Goal: Task Accomplishment & Management: Manage account settings

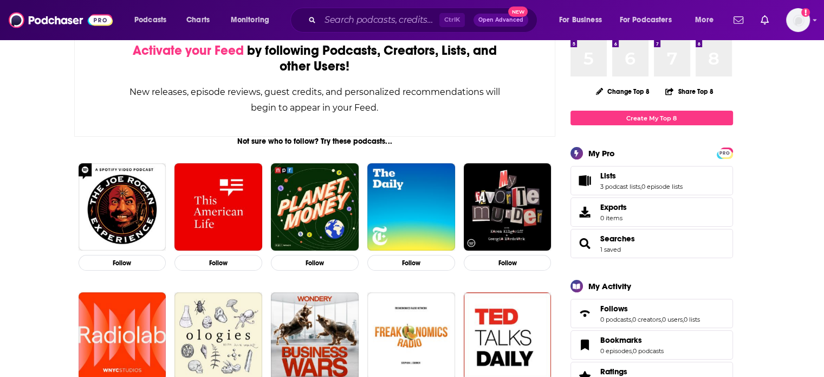
scroll to position [108, 0]
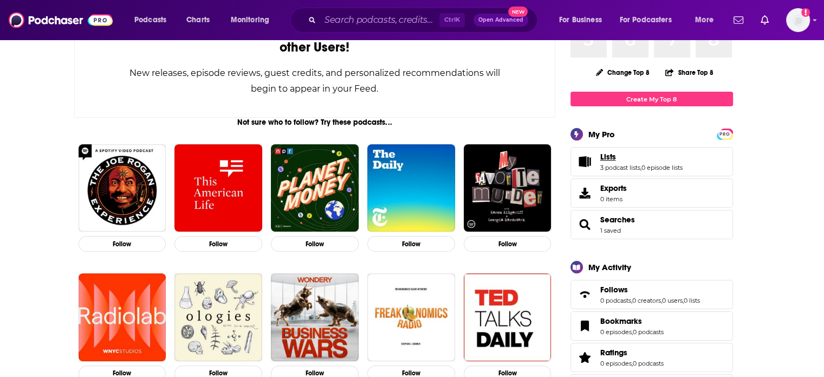
click at [635, 159] on link "Lists" at bounding box center [641, 157] width 82 height 10
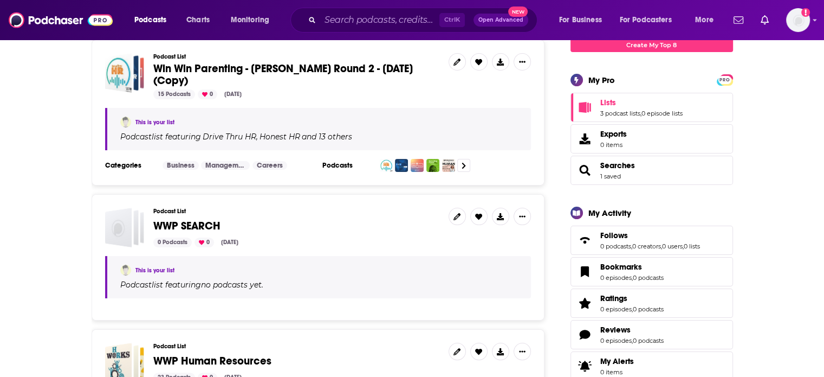
scroll to position [108, 0]
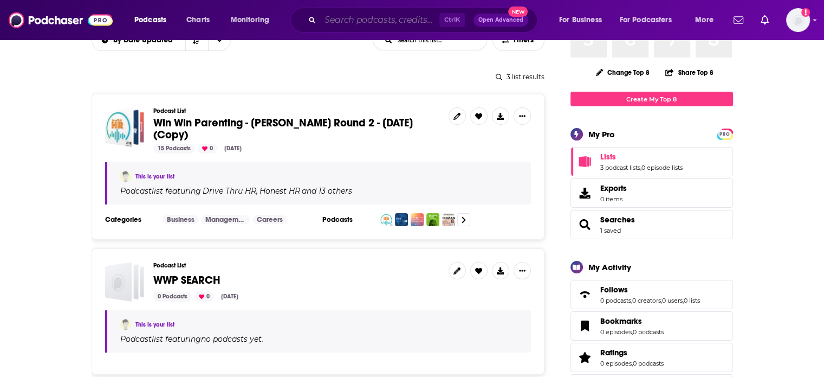
click at [386, 27] on input "Search podcasts, credits, & more..." at bounding box center [379, 19] width 119 height 17
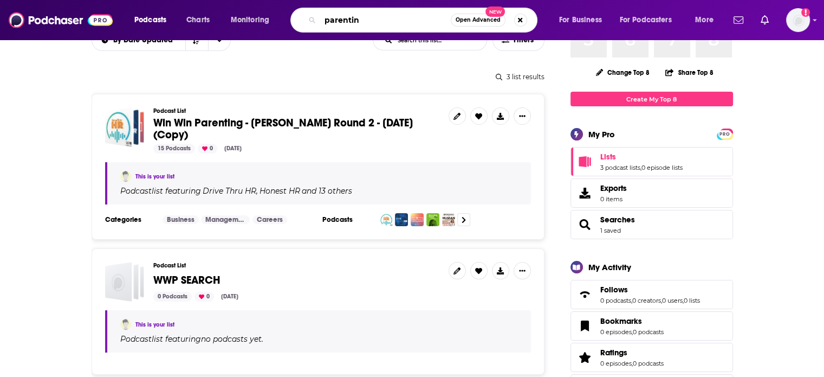
type input "parenting"
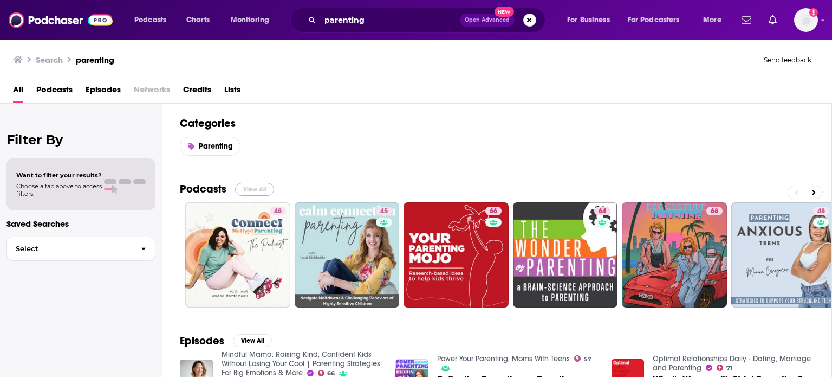
click at [264, 188] on button "View All" at bounding box center [254, 189] width 39 height 13
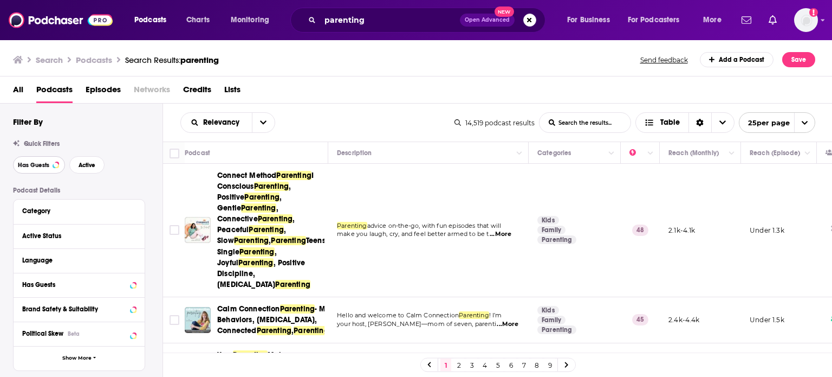
click at [33, 165] on span "Has Guests" at bounding box center [33, 165] width 31 height 6
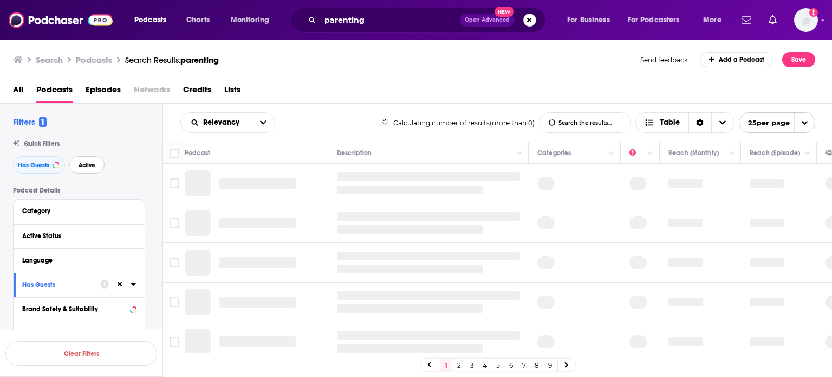
click at [89, 166] on span "Active" at bounding box center [87, 165] width 17 height 6
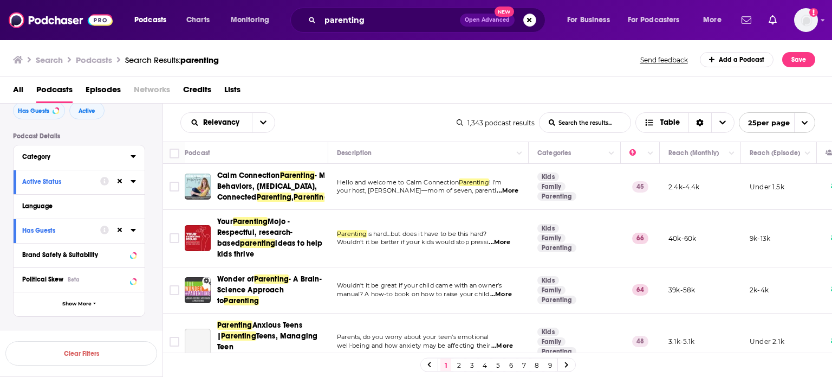
click at [134, 154] on icon at bounding box center [133, 156] width 5 height 9
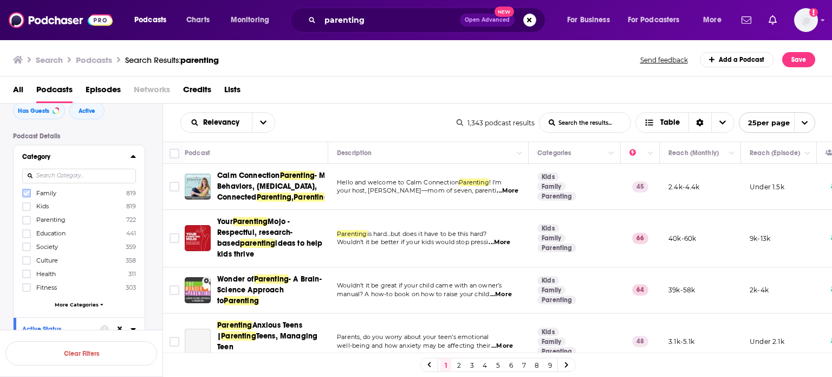
click at [28, 192] on icon at bounding box center [26, 193] width 7 height 5
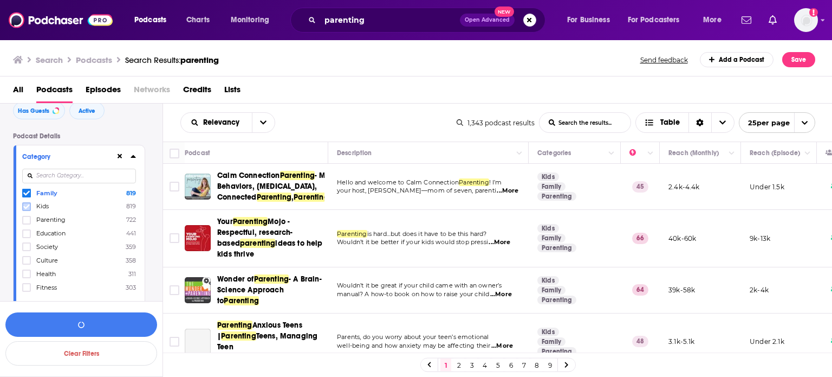
click at [28, 203] on label at bounding box center [26, 206] width 9 height 9
click at [25, 218] on icon at bounding box center [26, 220] width 7 height 7
click at [119, 324] on button "View 821 Results" at bounding box center [81, 324] width 152 height 24
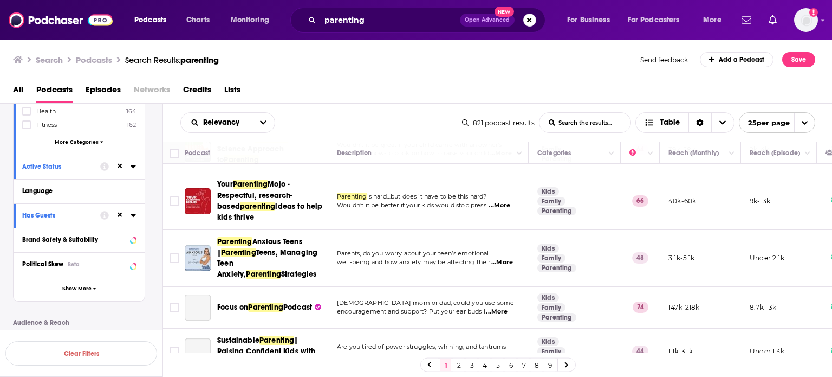
scroll to position [108, 0]
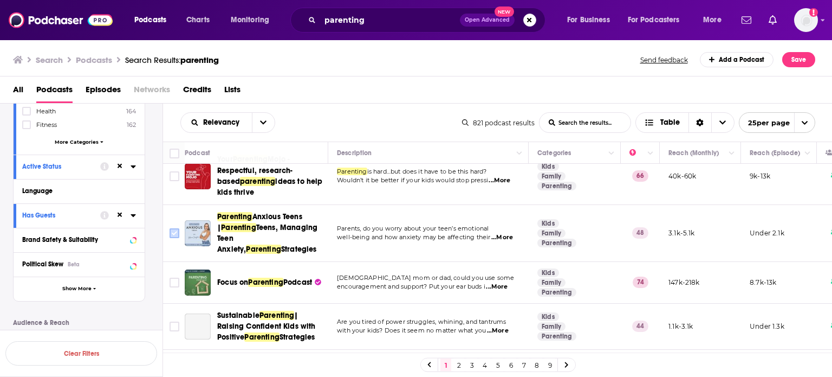
click at [177, 240] on icon "Toggle select row" at bounding box center [174, 233] width 13 height 13
click at [174, 238] on input "Toggle select row" at bounding box center [175, 233] width 10 height 10
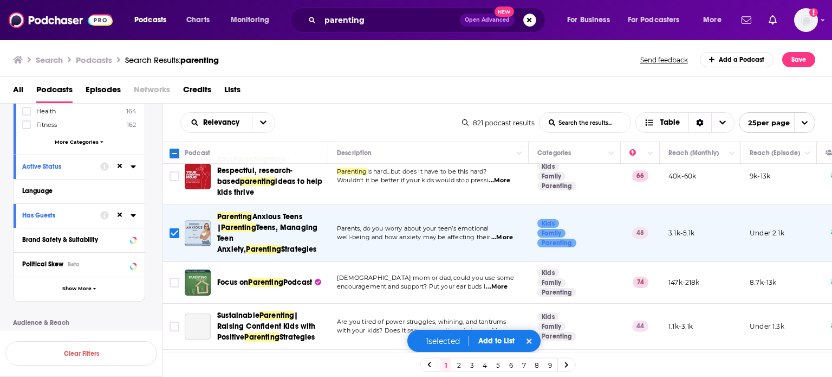
click at [500, 339] on button "Add to List" at bounding box center [497, 340] width 54 height 9
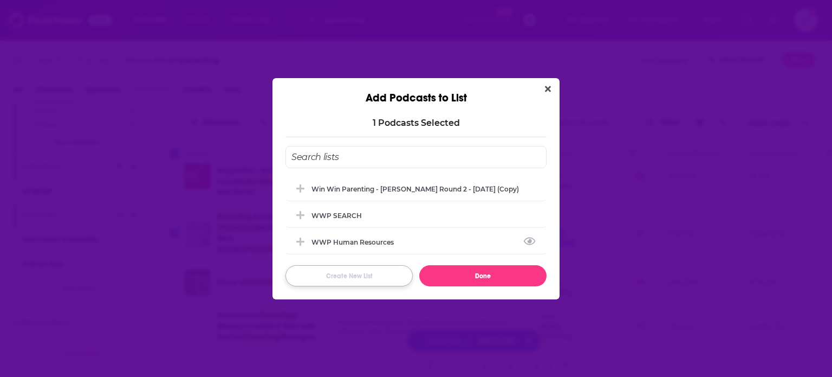
click at [365, 277] on button "Create New List" at bounding box center [349, 275] width 127 height 21
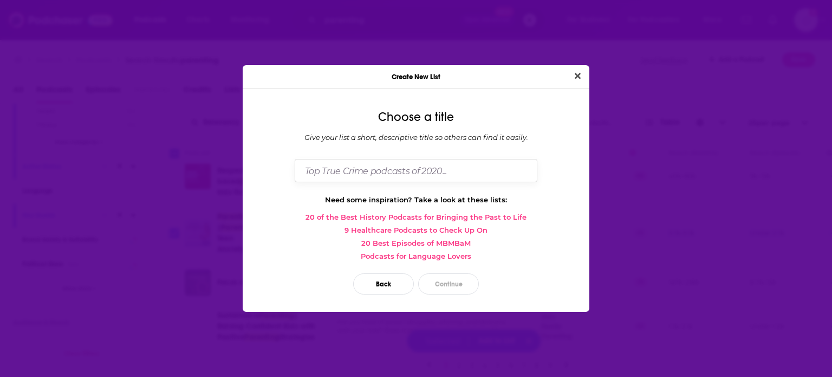
click at [379, 173] on input "Dialog" at bounding box center [416, 170] width 243 height 23
type input "[PERSON_NAME] Podcast list"
click at [460, 276] on button "Continue" at bounding box center [448, 283] width 61 height 21
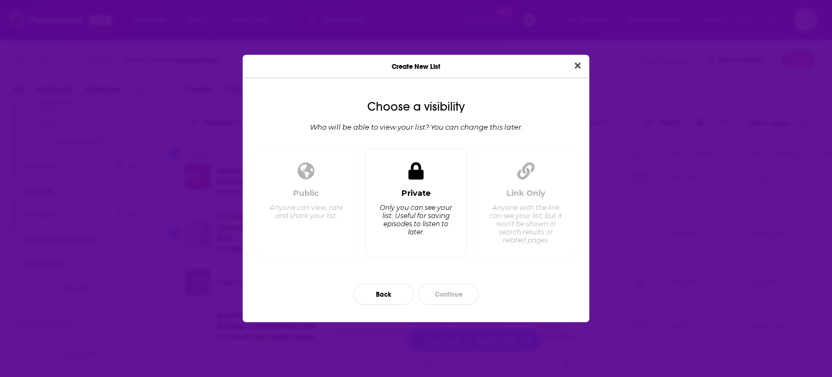
click at [394, 234] on div "Only you can see your list. Useful for saving episodes to listen to later." at bounding box center [416, 219] width 74 height 33
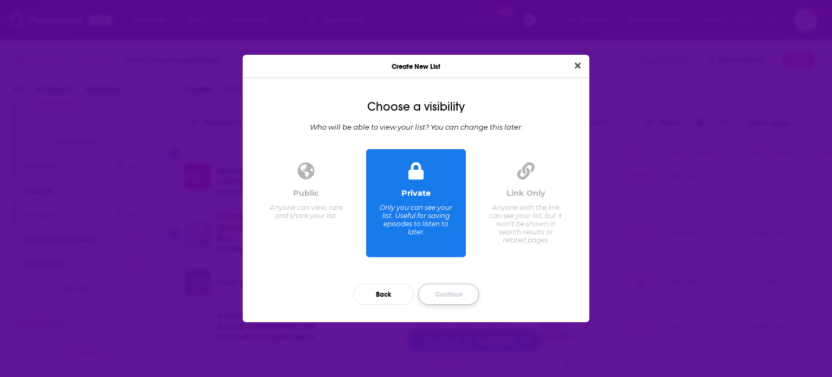
click at [451, 291] on button "Continue" at bounding box center [448, 293] width 61 height 21
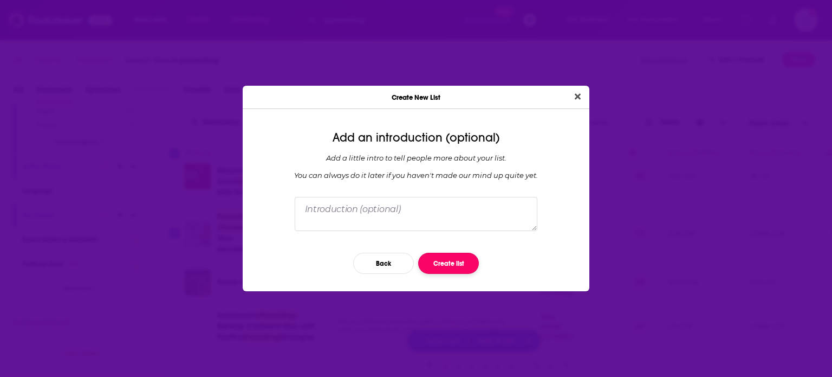
click at [434, 262] on button "Create list" at bounding box center [448, 263] width 61 height 21
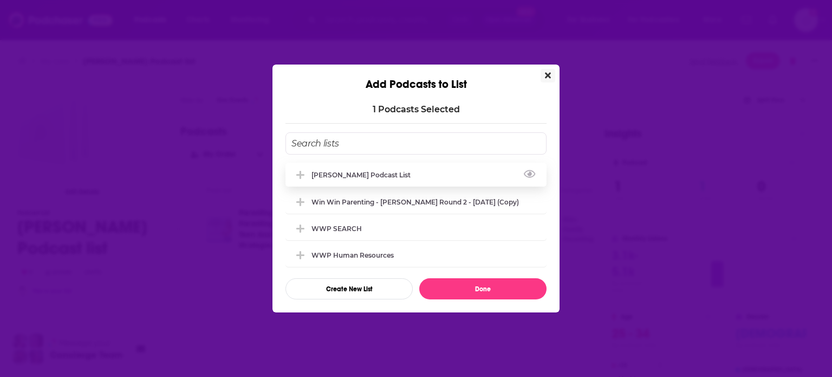
click at [416, 175] on div "[PERSON_NAME] Podcast list" at bounding box center [416, 175] width 261 height 24
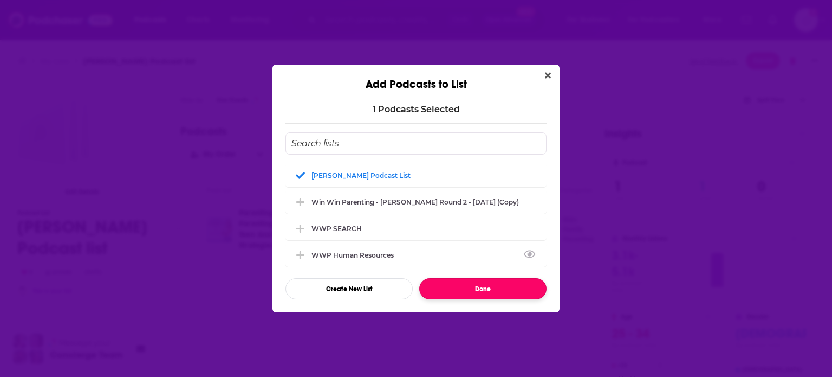
click at [487, 281] on button "Done" at bounding box center [482, 288] width 127 height 21
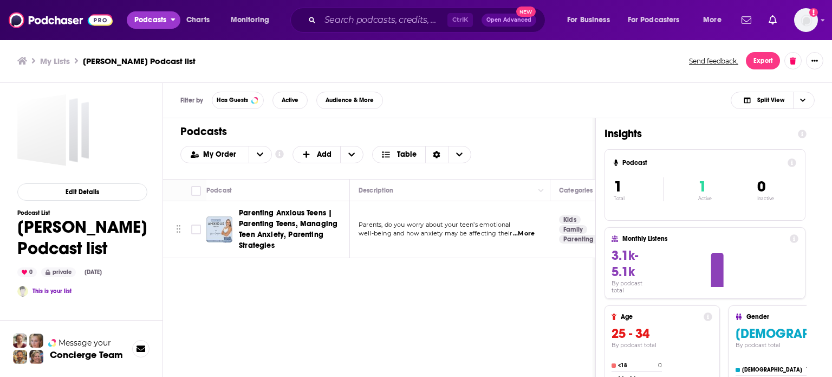
click at [144, 19] on span "Podcasts" at bounding box center [150, 19] width 32 height 15
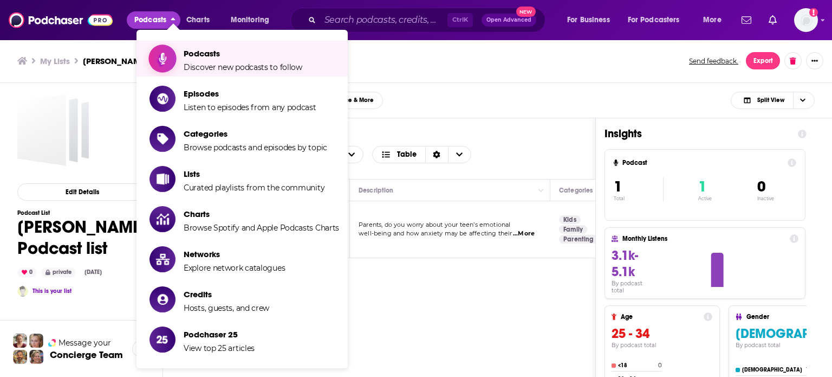
click at [216, 51] on span "Podcasts" at bounding box center [243, 53] width 119 height 10
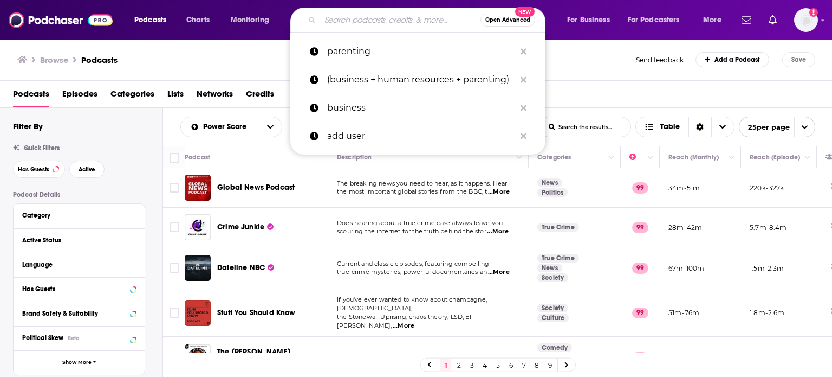
click at [371, 20] on input "Search podcasts, credits, & more..." at bounding box center [400, 19] width 160 height 17
click at [366, 47] on p "parenting" at bounding box center [421, 51] width 188 height 28
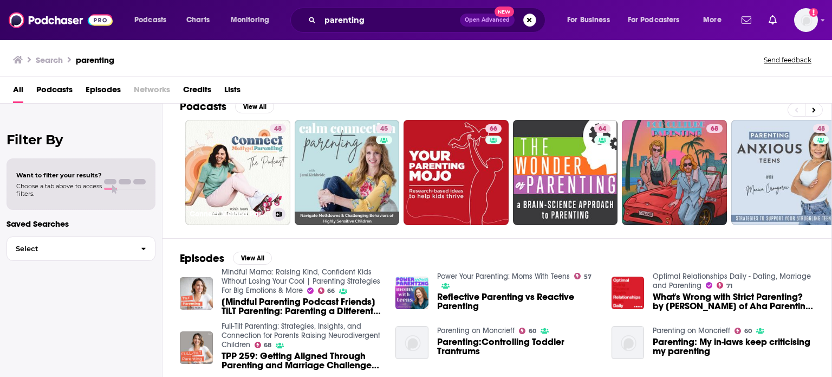
scroll to position [108, 0]
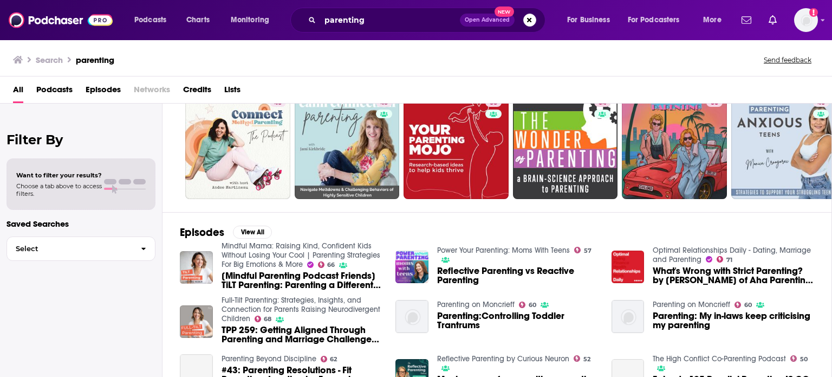
click at [61, 94] on span "Podcasts" at bounding box center [54, 92] width 36 height 22
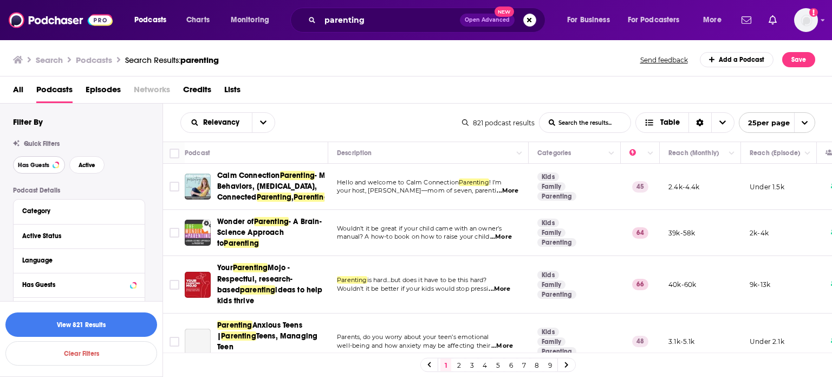
click at [35, 167] on span "Has Guests" at bounding box center [33, 165] width 31 height 6
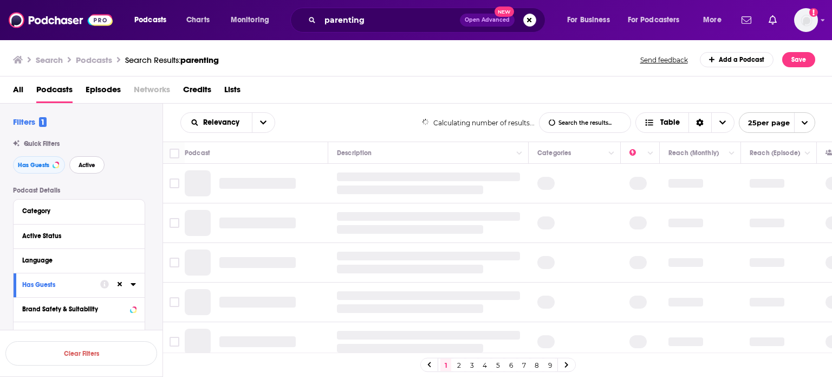
click at [95, 164] on span "Active" at bounding box center [87, 165] width 17 height 6
click at [51, 209] on div "Category" at bounding box center [72, 211] width 101 height 8
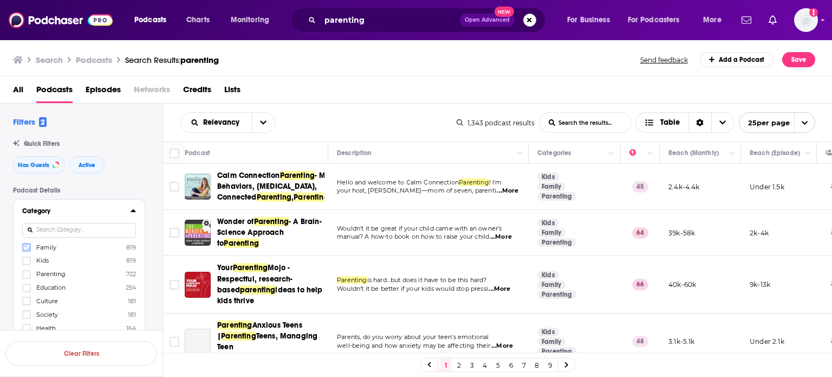
click at [25, 245] on icon at bounding box center [26, 247] width 7 height 7
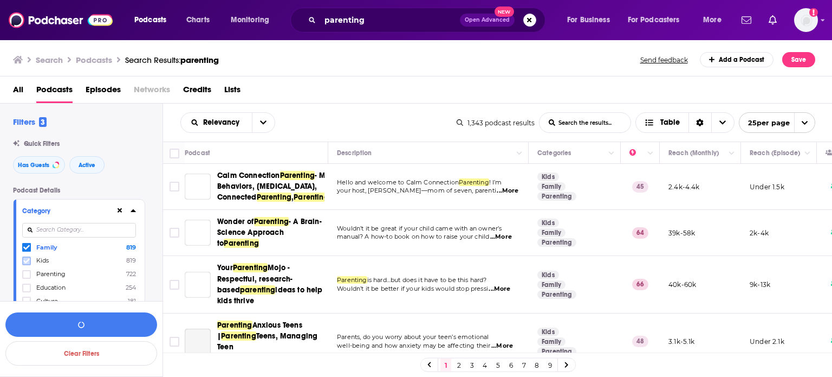
click at [27, 261] on icon at bounding box center [26, 260] width 7 height 5
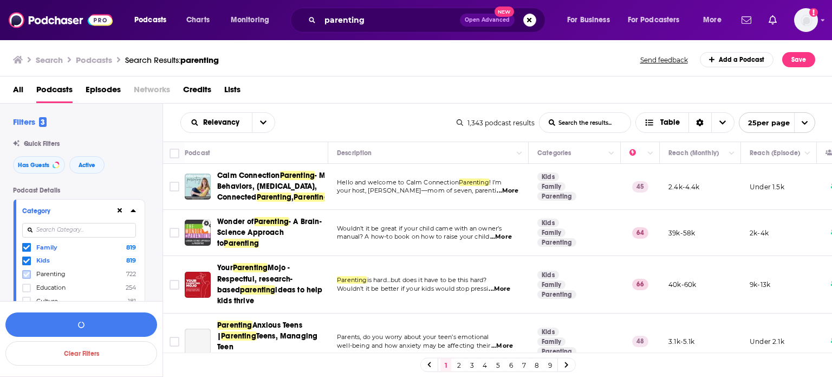
click at [26, 275] on icon at bounding box center [26, 273] width 7 height 5
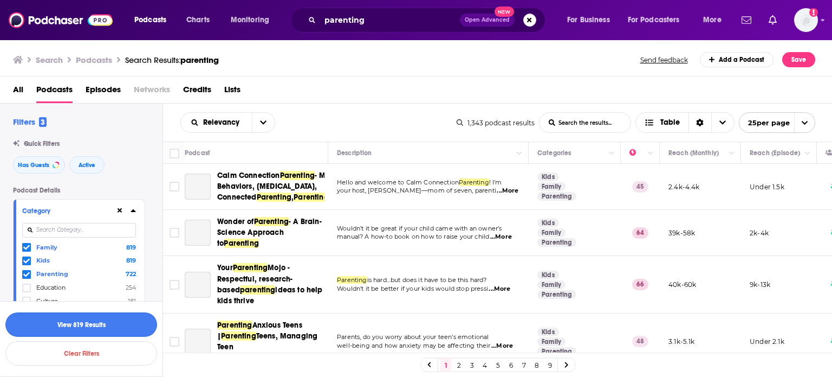
click at [102, 325] on button "View 819 Results" at bounding box center [81, 324] width 152 height 24
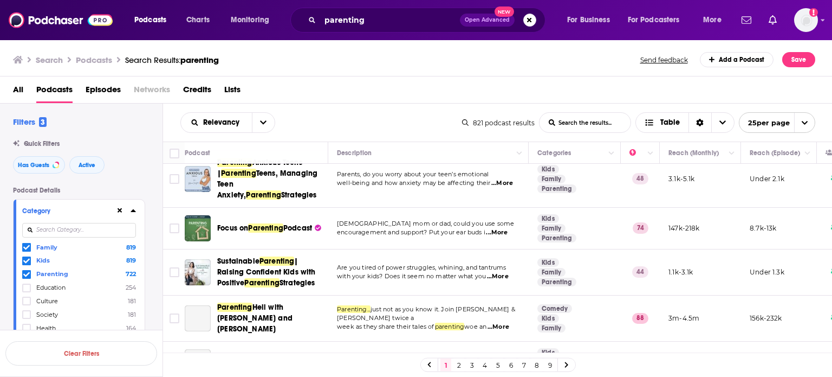
scroll to position [217, 0]
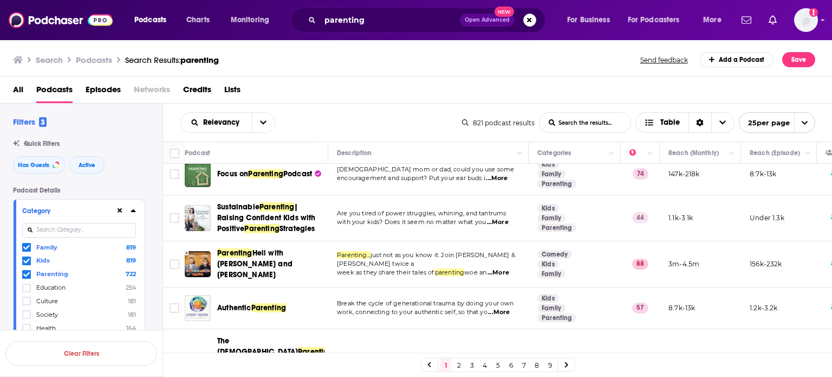
click at [502, 277] on span "...More" at bounding box center [499, 272] width 22 height 9
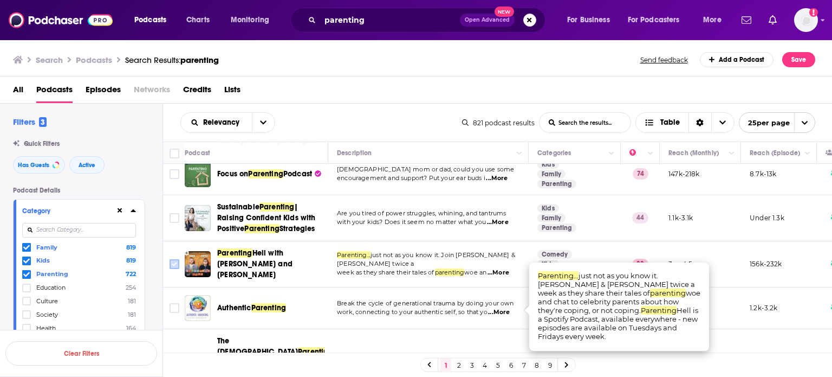
click at [176, 269] on input "Toggle select row" at bounding box center [175, 264] width 10 height 10
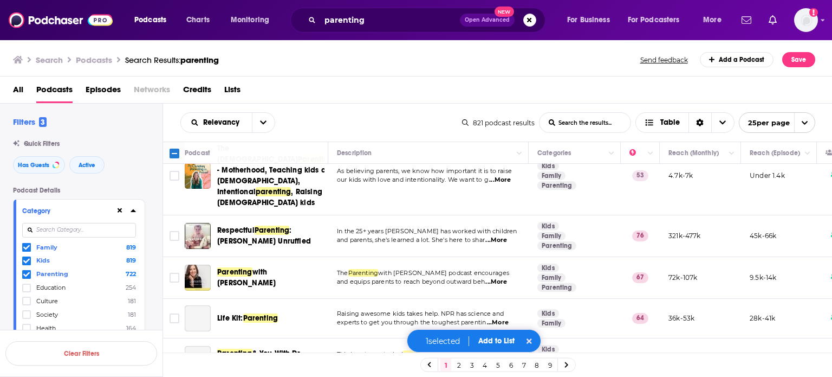
scroll to position [434, 0]
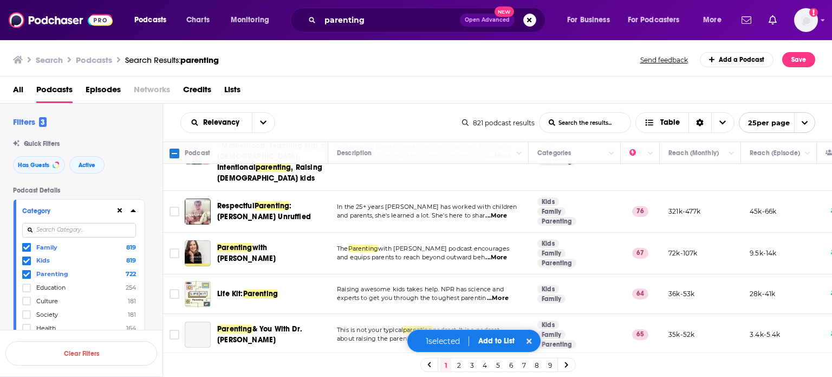
click at [502, 220] on span "...More" at bounding box center [497, 215] width 22 height 9
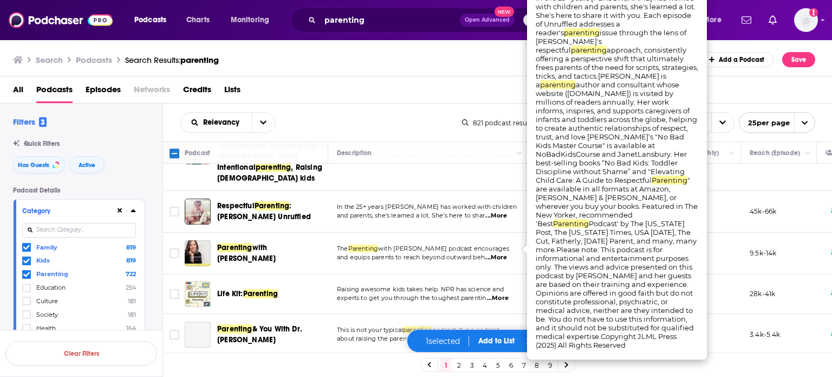
scroll to position [379, 0]
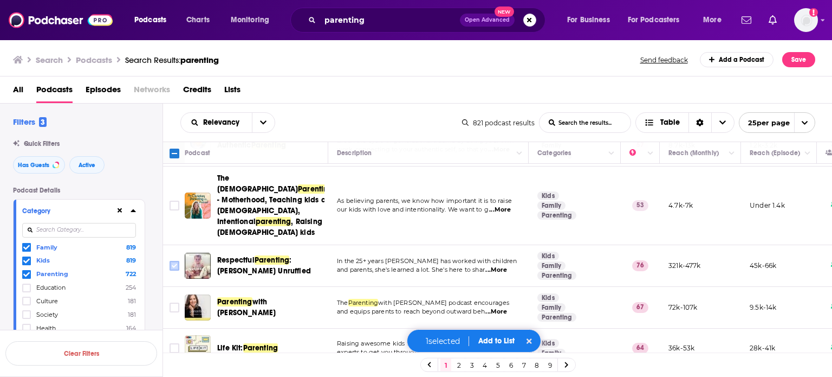
click at [176, 272] on icon "Toggle select row" at bounding box center [174, 265] width 13 height 13
click at [174, 270] on input "Toggle select row" at bounding box center [175, 266] width 10 height 10
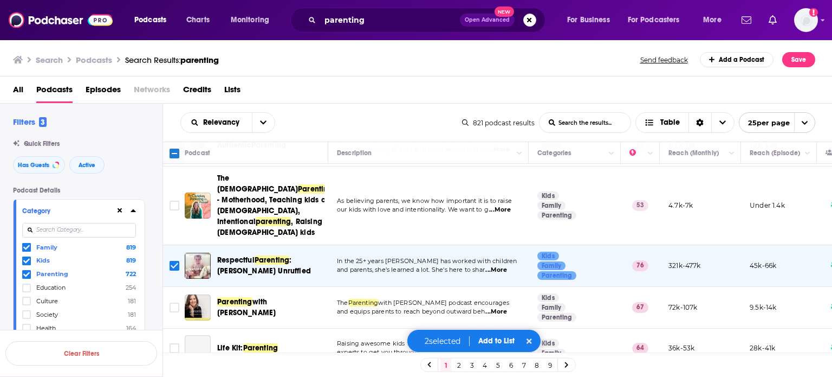
scroll to position [434, 0]
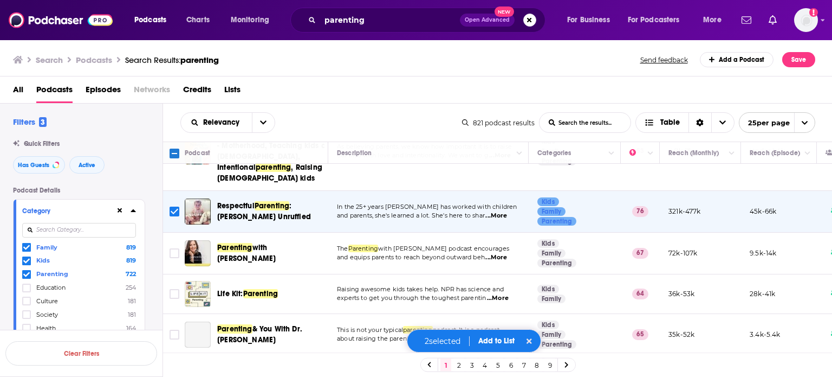
click at [505, 262] on span "...More" at bounding box center [497, 257] width 22 height 9
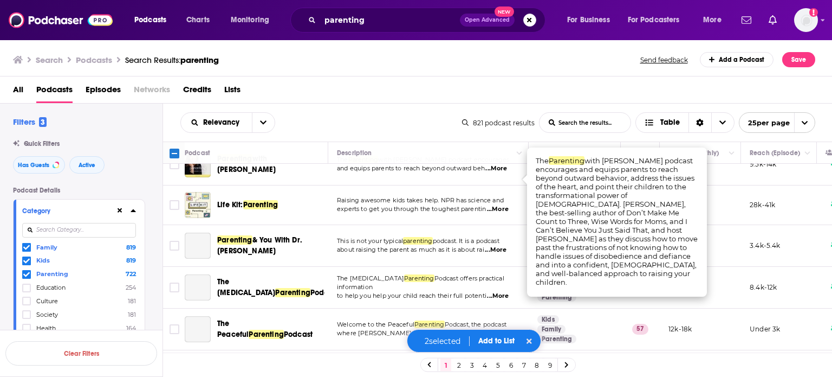
scroll to position [542, 0]
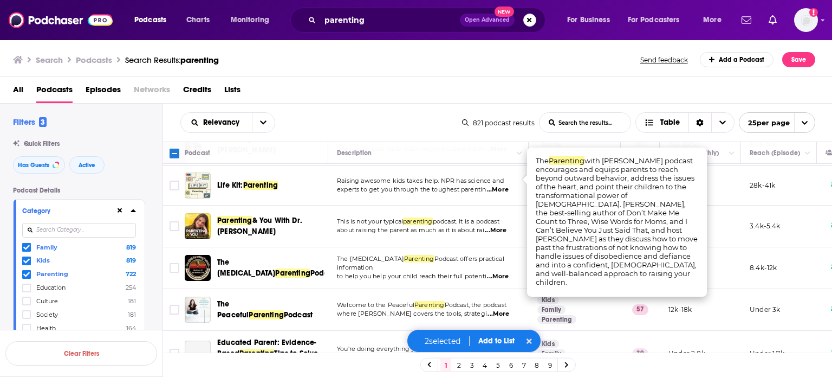
click at [497, 194] on span "...More" at bounding box center [498, 189] width 22 height 9
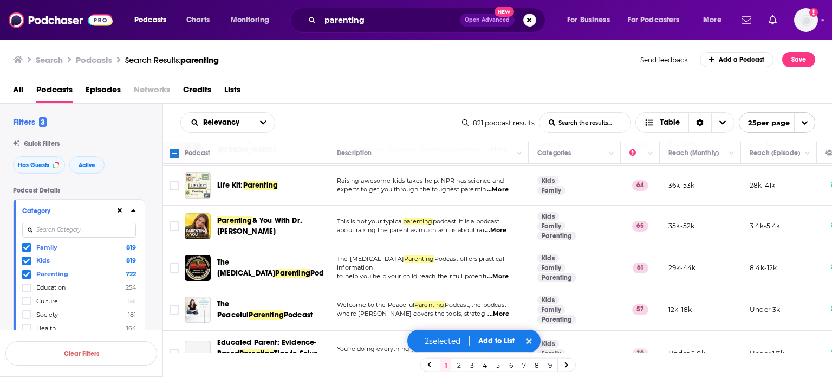
click at [401, 114] on div "Relevancy List Search Input Search the results... Table" at bounding box center [321, 122] width 282 height 21
click at [499, 235] on span "...More" at bounding box center [496, 230] width 22 height 9
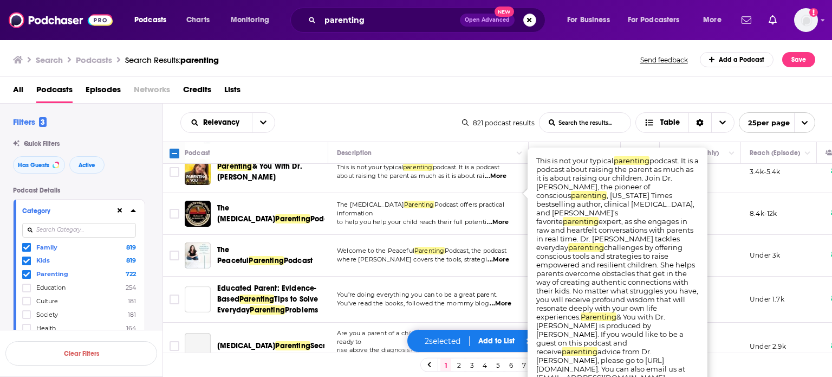
scroll to position [650, 0]
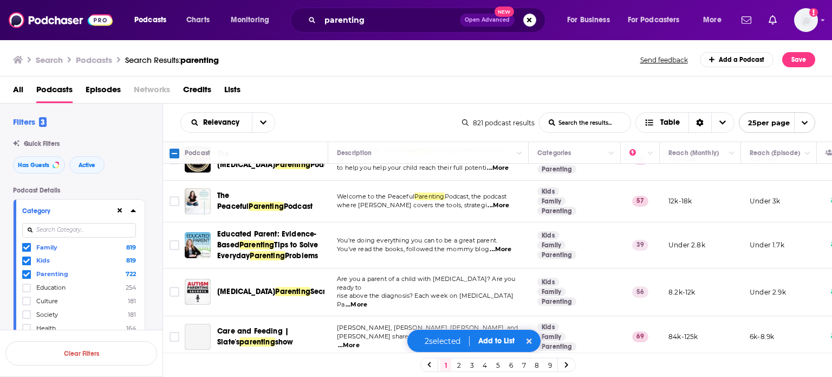
click at [347, 200] on span "Welcome to the Peaceful" at bounding box center [375, 196] width 77 height 8
click at [499, 210] on span "...More" at bounding box center [499, 205] width 22 height 9
drag, startPoint x: 562, startPoint y: 174, endPoint x: 594, endPoint y: 174, distance: 32.5
click at [507, 210] on span "...More" at bounding box center [499, 205] width 22 height 9
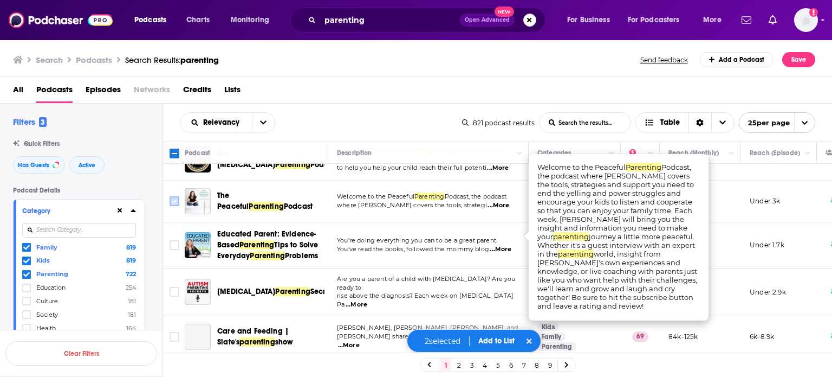
click at [171, 206] on input "Toggle select row" at bounding box center [175, 201] width 10 height 10
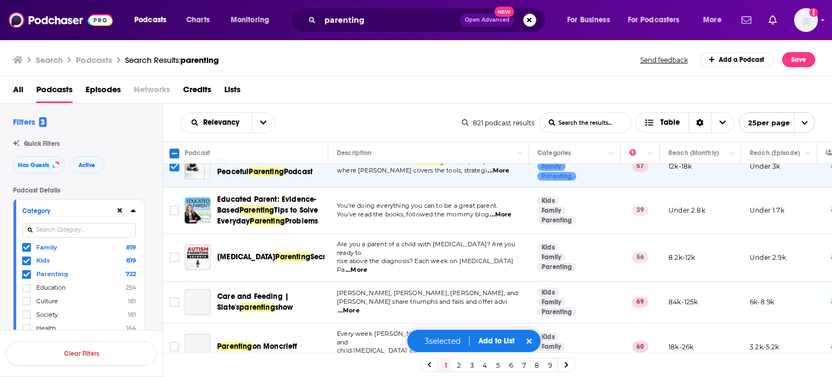
scroll to position [704, 0]
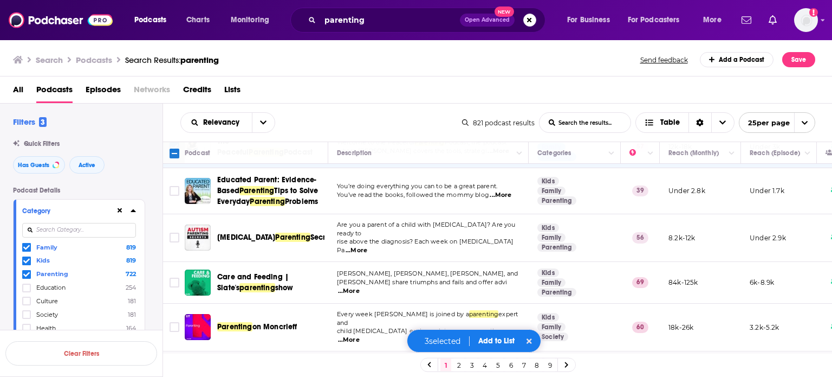
click at [499, 199] on span "...More" at bounding box center [501, 195] width 22 height 9
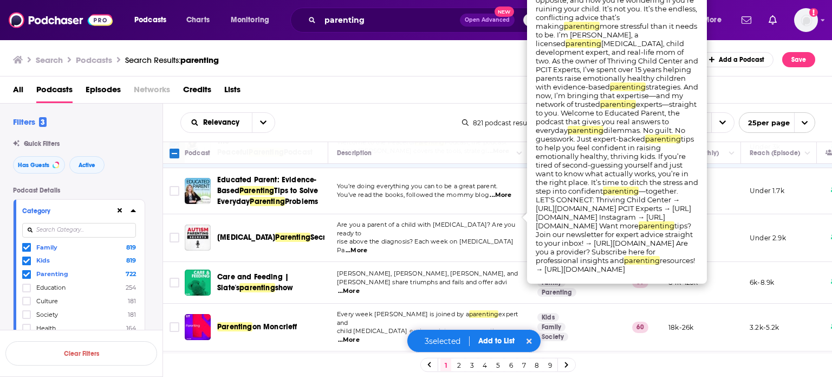
scroll to position [759, 0]
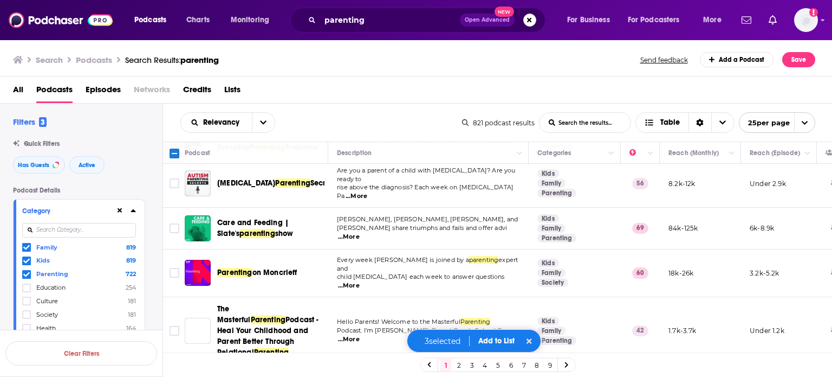
click at [394, 236] on td "[PERSON_NAME], [PERSON_NAME], [PERSON_NAME], and [PERSON_NAME] share triumphs a…" at bounding box center [428, 229] width 201 height 42
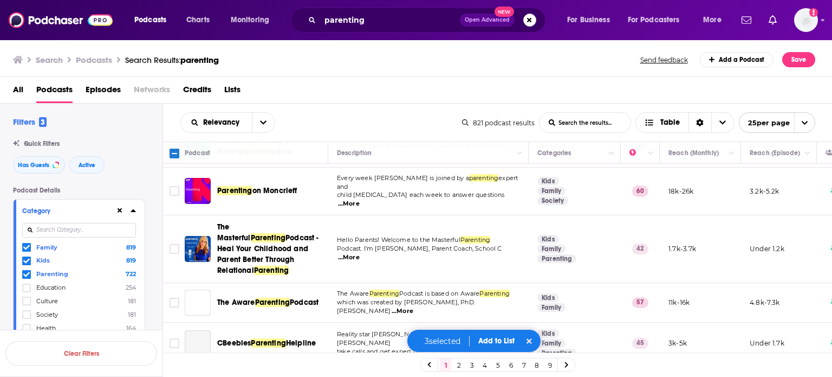
scroll to position [867, 0]
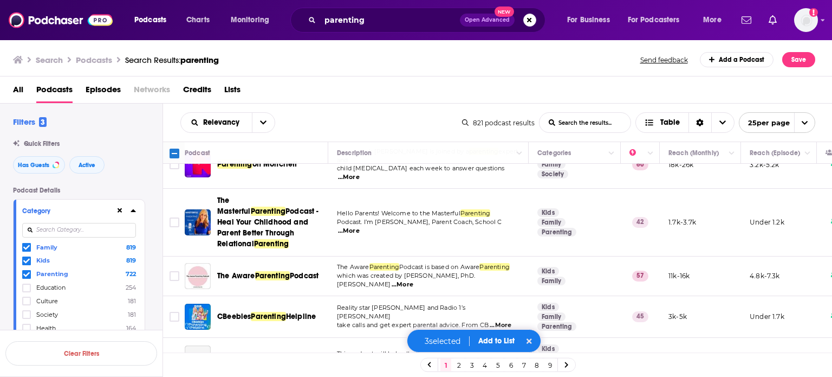
click at [360, 235] on span "...More" at bounding box center [349, 231] width 22 height 9
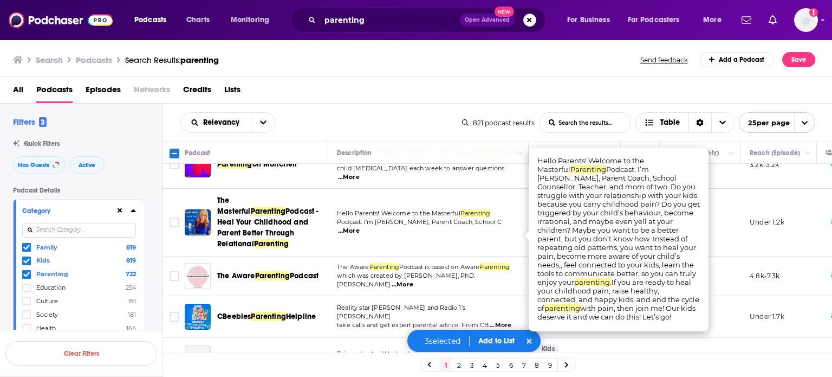
scroll to position [921, 0]
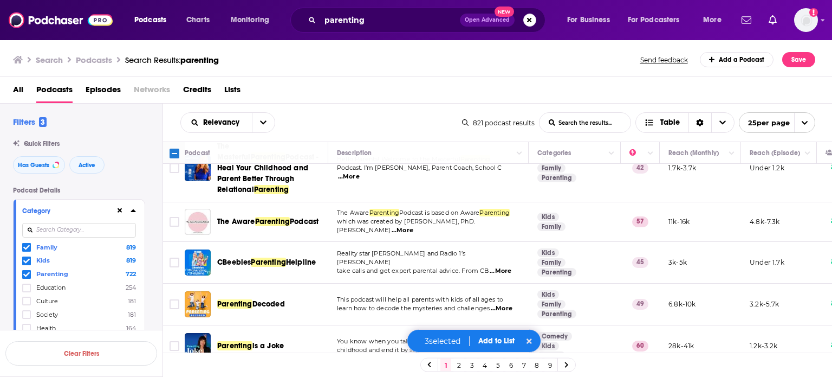
click at [416, 216] on span "Podcast is based on Aware" at bounding box center [439, 213] width 80 height 8
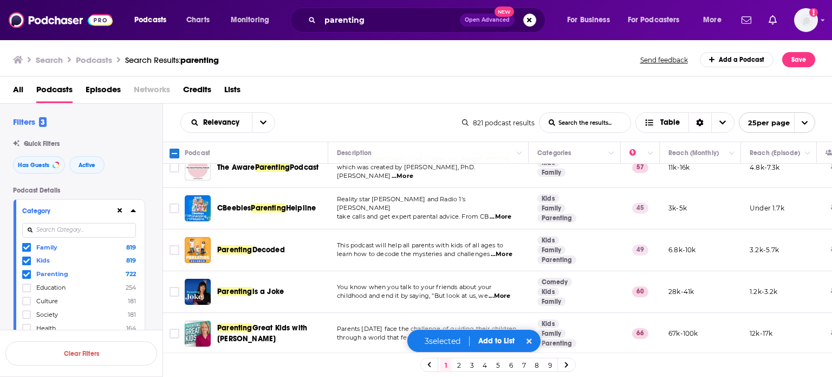
scroll to position [991, 0]
click at [503, 332] on span "...More" at bounding box center [501, 336] width 22 height 9
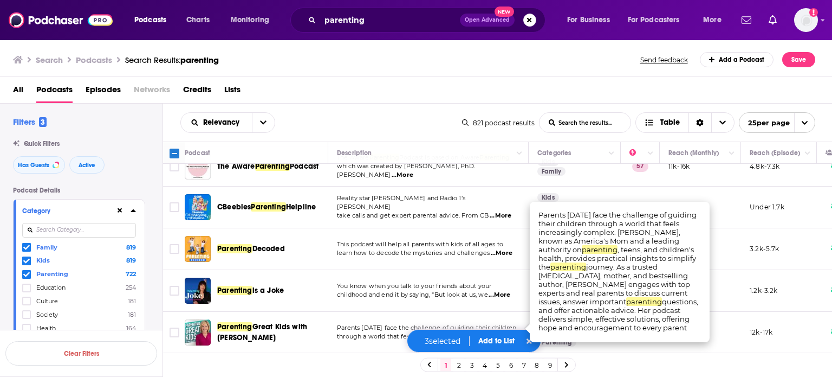
click at [436, 332] on span "through a world that feels increasingly complex. D" at bounding box center [413, 336] width 153 height 8
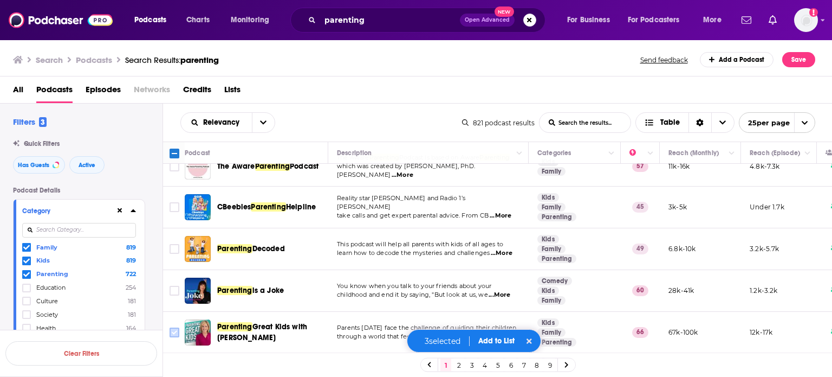
click at [173, 327] on input "Toggle select row" at bounding box center [175, 332] width 10 height 10
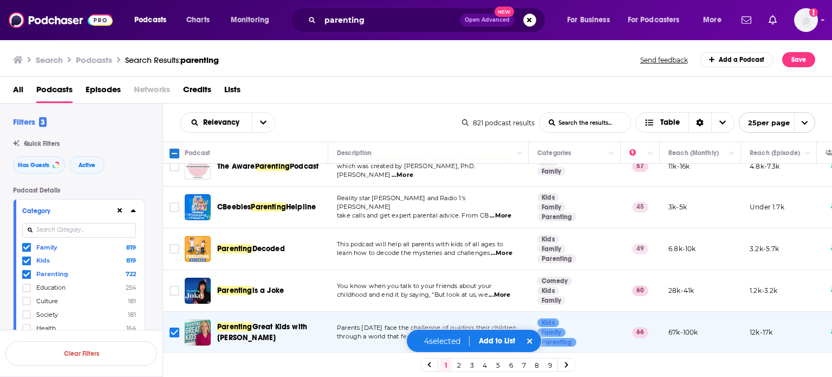
click at [503, 338] on button "Add to List" at bounding box center [497, 340] width 54 height 9
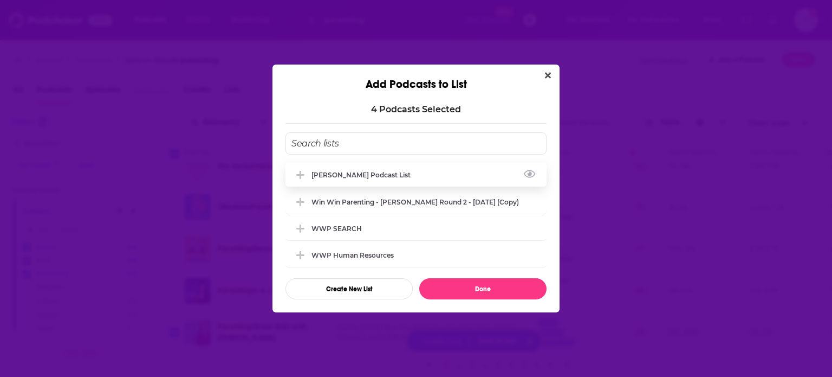
click at [344, 166] on div "[PERSON_NAME] Podcast list" at bounding box center [416, 175] width 261 height 24
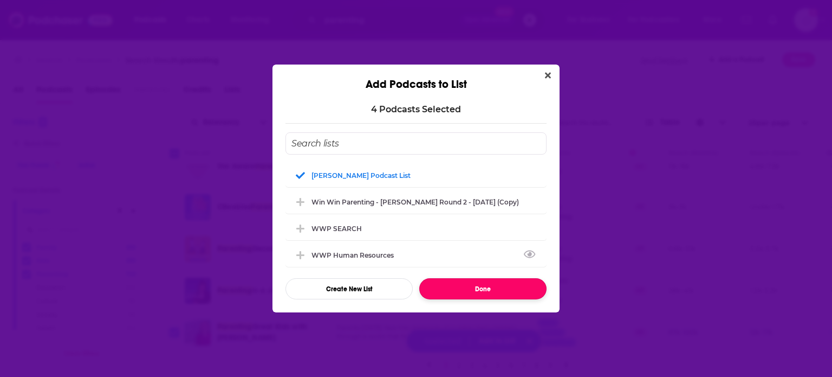
click at [479, 293] on button "Done" at bounding box center [482, 288] width 127 height 21
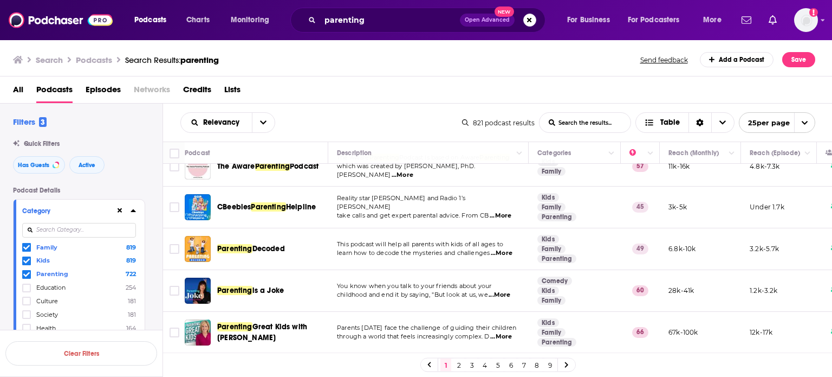
drag, startPoint x: 459, startPoint y: 366, endPoint x: 516, endPoint y: 2, distance: 368.7
click at [459, 366] on link "2" at bounding box center [459, 364] width 11 height 13
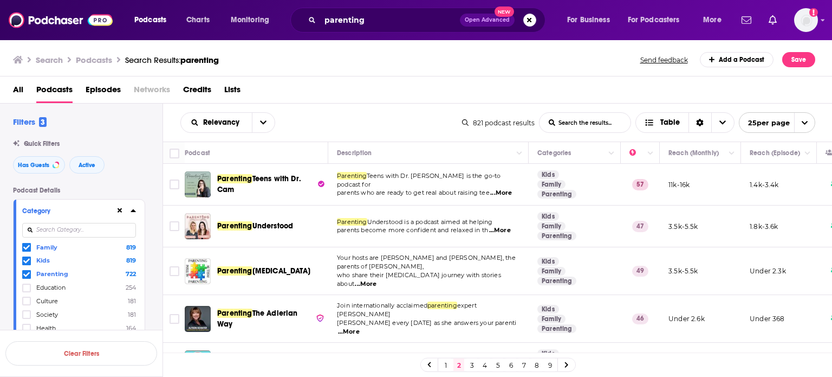
click at [820, 23] on div "Podcasts Charts Monitoring parenting Open Advanced New For Business For Podcast…" at bounding box center [416, 20] width 832 height 40
click at [810, 23] on img "Logged in as ColinMcA" at bounding box center [806, 20] width 24 height 24
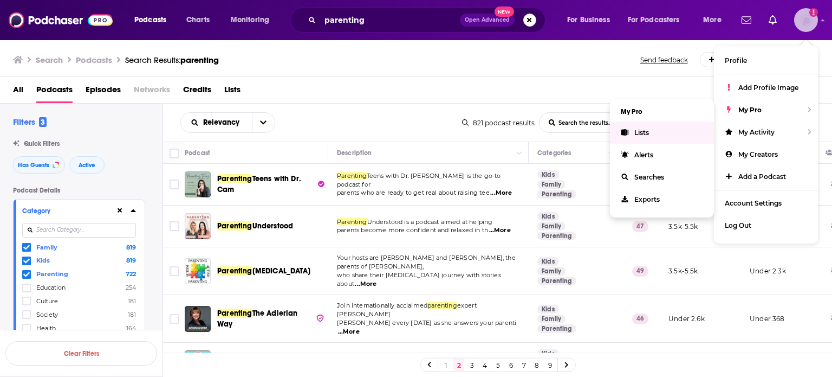
click at [665, 135] on link "Lists" at bounding box center [662, 132] width 104 height 22
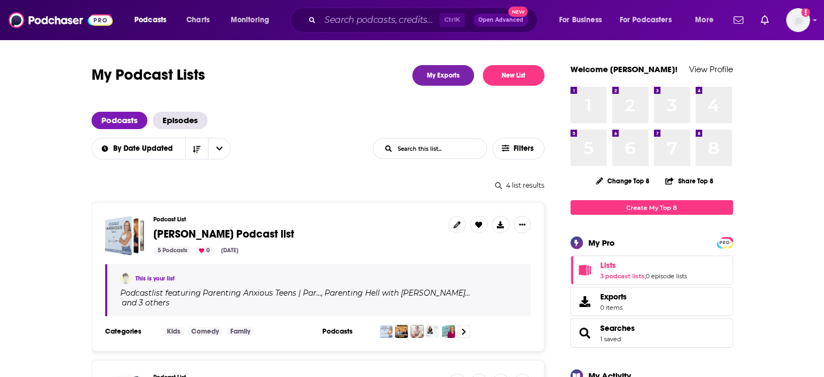
click at [218, 232] on span "[PERSON_NAME] Podcast list" at bounding box center [223, 234] width 141 height 14
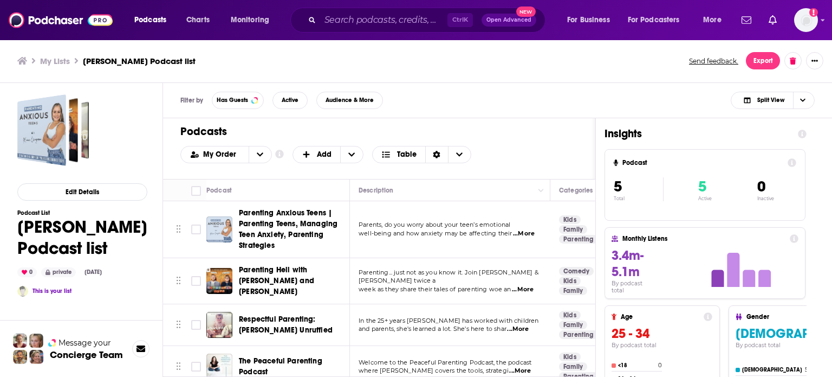
click at [284, 218] on div "Podcasts Charts Monitoring Ctrl K Open Advanced New For Business For Podcasters…" at bounding box center [416, 188] width 832 height 377
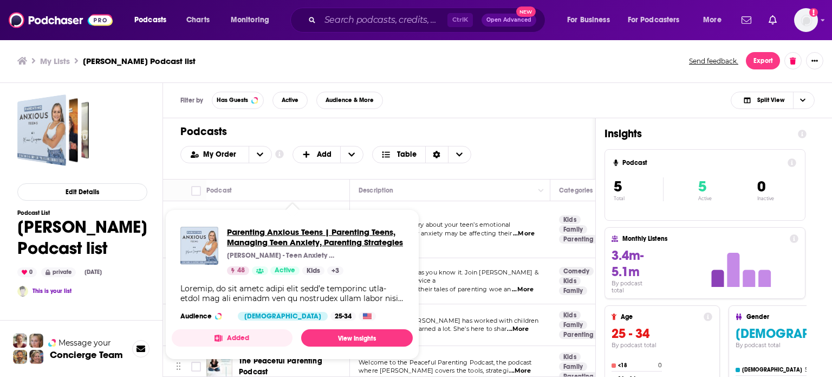
click at [293, 229] on span "Parenting Anxious Teens | Parenting Teens, Managing Teen Anxiety, Parenting Str…" at bounding box center [315, 237] width 177 height 21
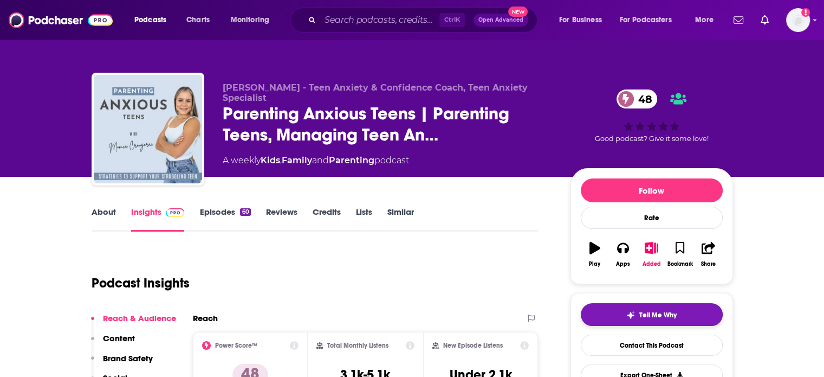
click at [649, 320] on button "Tell Me Why" at bounding box center [652, 314] width 142 height 23
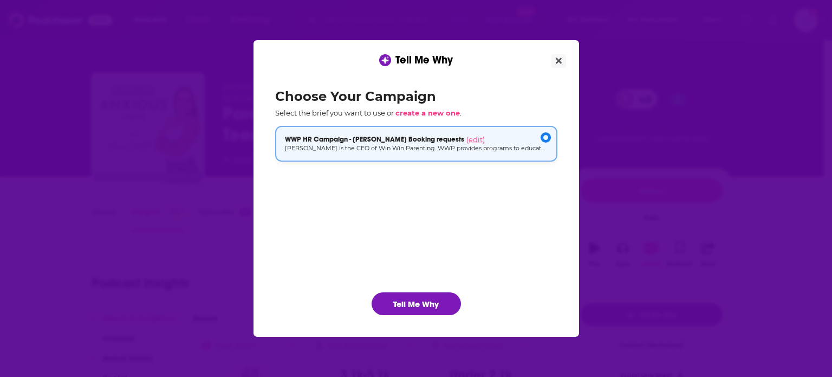
click at [467, 140] on span "(edit)" at bounding box center [476, 139] width 18 height 9
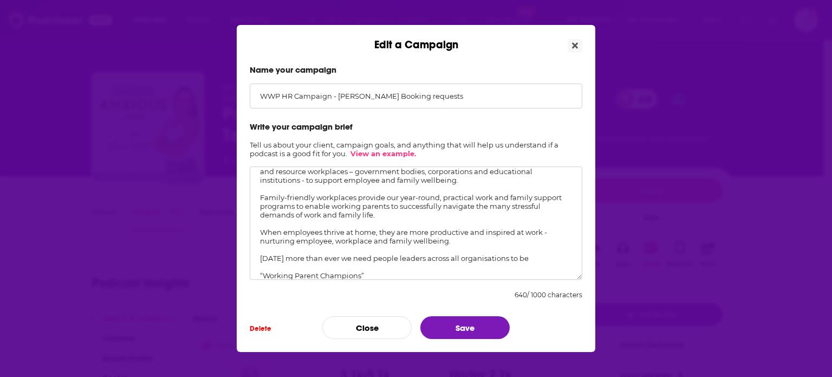
scroll to position [24, 0]
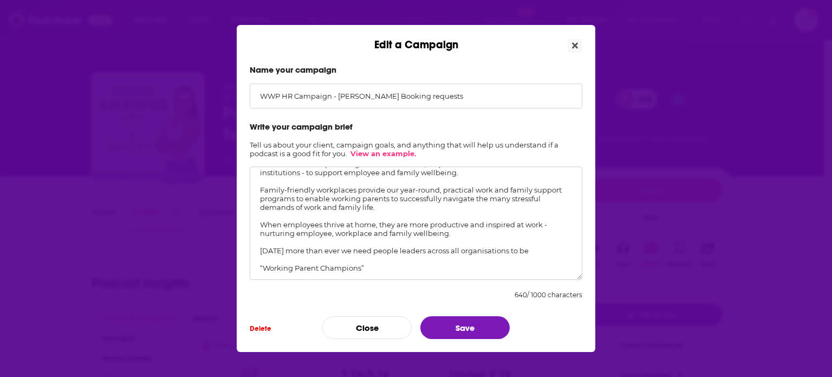
drag, startPoint x: 355, startPoint y: 225, endPoint x: 418, endPoint y: 224, distance: 63.4
click at [418, 224] on textarea "[PERSON_NAME] is the CEO of Win Win Parenting. WWP provides programs to educate…" at bounding box center [416, 222] width 333 height 113
drag, startPoint x: 293, startPoint y: 255, endPoint x: 331, endPoint y: 255, distance: 37.9
click at [331, 255] on textarea "[PERSON_NAME] is the CEO of Win Win Parenting. WWP provides programs to educate…" at bounding box center [416, 222] width 333 height 113
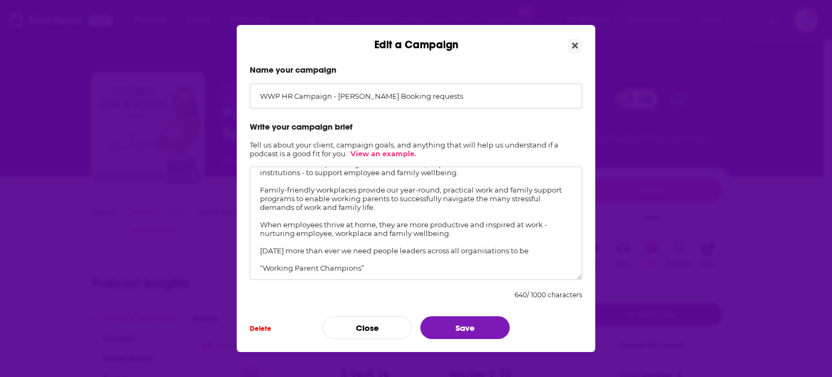
click at [318, 253] on textarea "[PERSON_NAME] is the CEO of Win Win Parenting. WWP provides programs to educate…" at bounding box center [416, 222] width 333 height 113
drag, startPoint x: 307, startPoint y: 253, endPoint x: 400, endPoint y: 251, distance: 93.8
click at [400, 251] on textarea "[PERSON_NAME] is the CEO of Win Win Parenting. WWP provides programs to educate…" at bounding box center [416, 222] width 333 height 113
drag, startPoint x: 437, startPoint y: 250, endPoint x: 499, endPoint y: 250, distance: 61.2
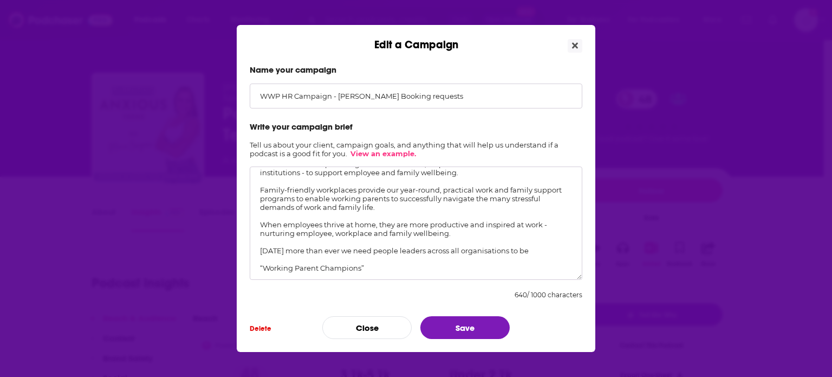
click at [499, 250] on textarea "[PERSON_NAME] is the CEO of Win Win Parenting. WWP provides programs to educate…" at bounding box center [416, 222] width 333 height 113
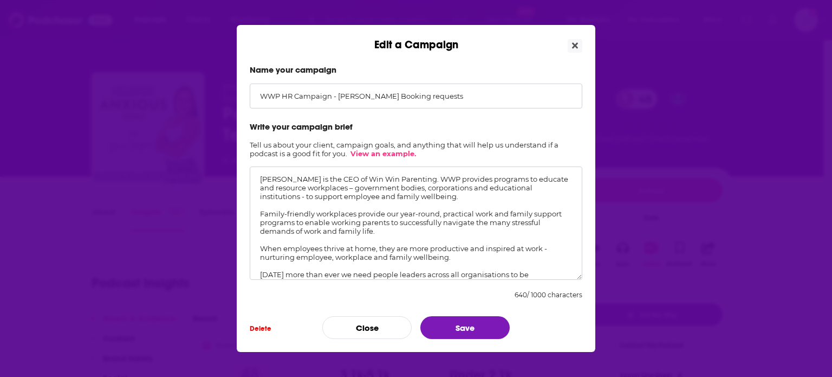
click at [249, 146] on div "Name your campaign WWP HR Campaign - [PERSON_NAME] Booking requests Write your …" at bounding box center [416, 201] width 359 height 300
drag, startPoint x: 273, startPoint y: 145, endPoint x: 322, endPoint y: 141, distance: 48.9
click at [322, 141] on h2 "Tell us about your client, campaign goals, and anything that will help us under…" at bounding box center [416, 148] width 333 height 17
drag, startPoint x: 348, startPoint y: 140, endPoint x: 388, endPoint y: 137, distance: 39.7
click at [384, 137] on form "Name your campaign WWP HR Campaign - [PERSON_NAME] Booking requests Write your …" at bounding box center [416, 201] width 333 height 274
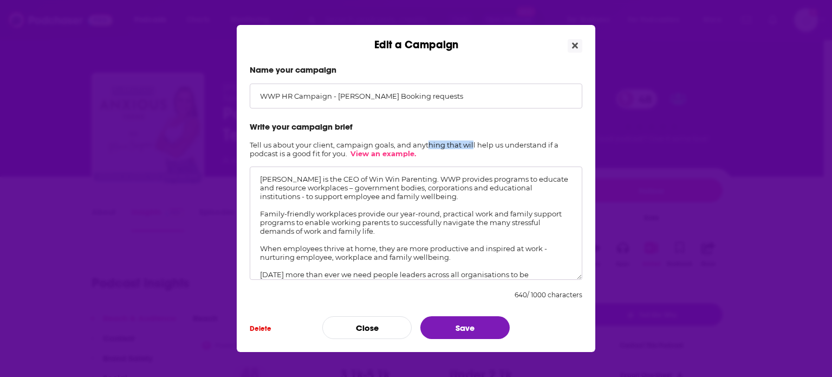
drag, startPoint x: 436, startPoint y: 138, endPoint x: 473, endPoint y: 138, distance: 37.4
click at [473, 138] on form "Name your campaign WWP HR Campaign - [PERSON_NAME] Booking requests Write your …" at bounding box center [416, 201] width 333 height 274
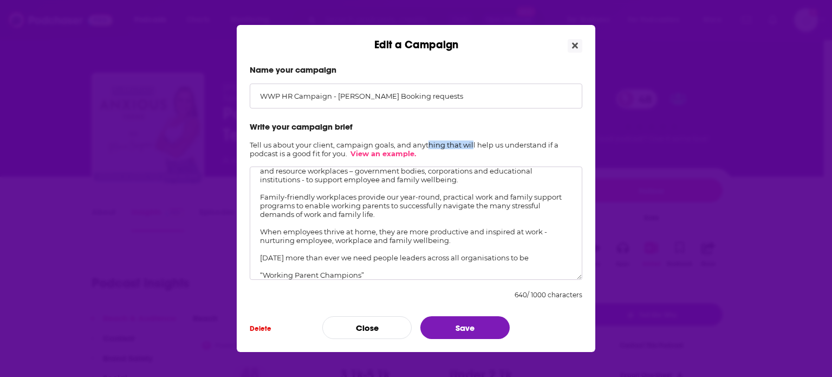
scroll to position [24, 0]
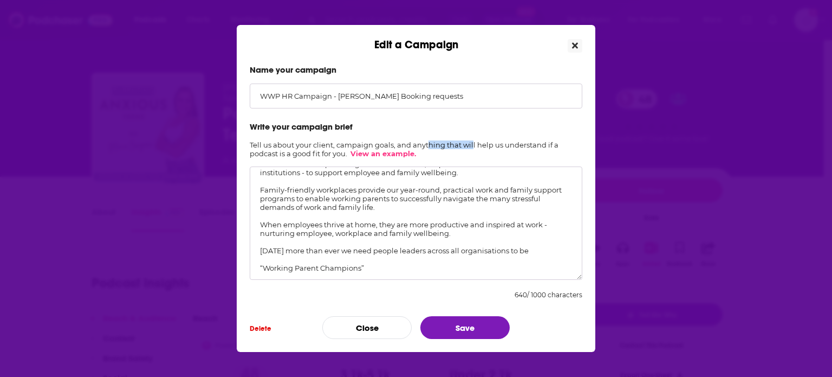
click at [577, 43] on icon "Close" at bounding box center [575, 45] width 6 height 9
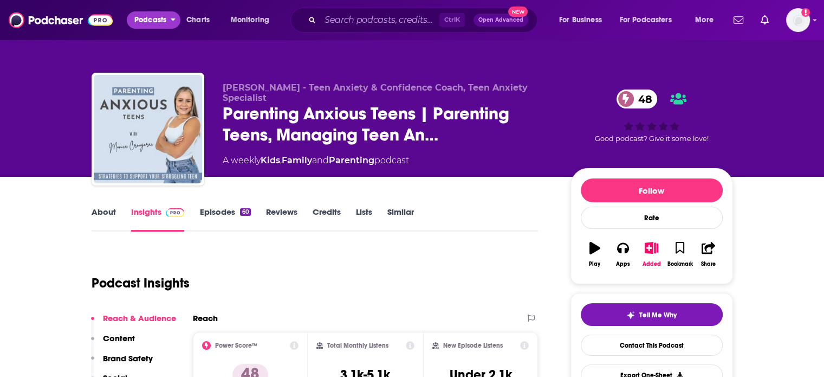
click at [153, 18] on span "Podcasts" at bounding box center [150, 19] width 32 height 15
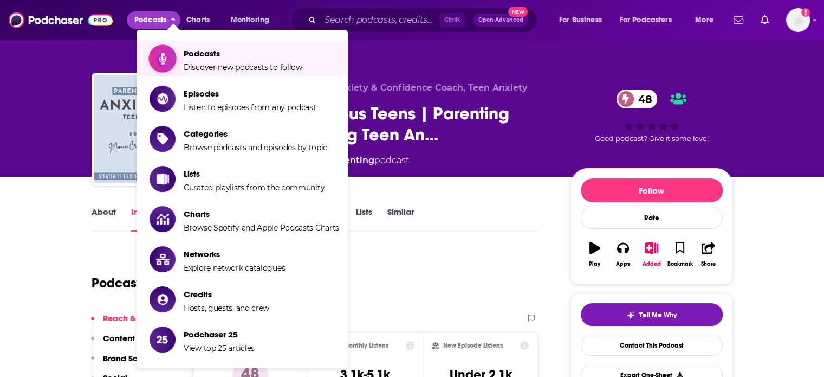
click at [204, 47] on span "Podcasts Discover new podcasts to follow" at bounding box center [243, 58] width 119 height 27
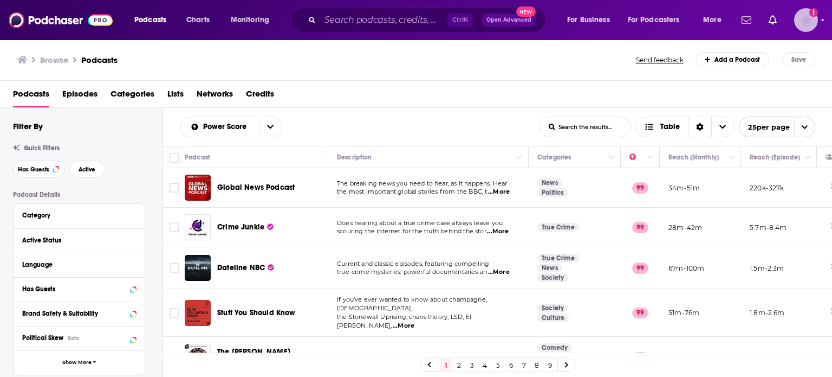
click at [800, 23] on img "Logged in as ColinMcA" at bounding box center [806, 20] width 24 height 24
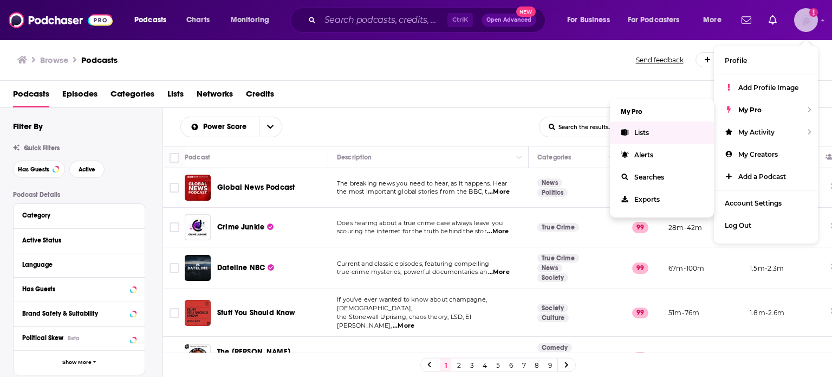
click at [646, 132] on span "Lists" at bounding box center [642, 132] width 15 height 8
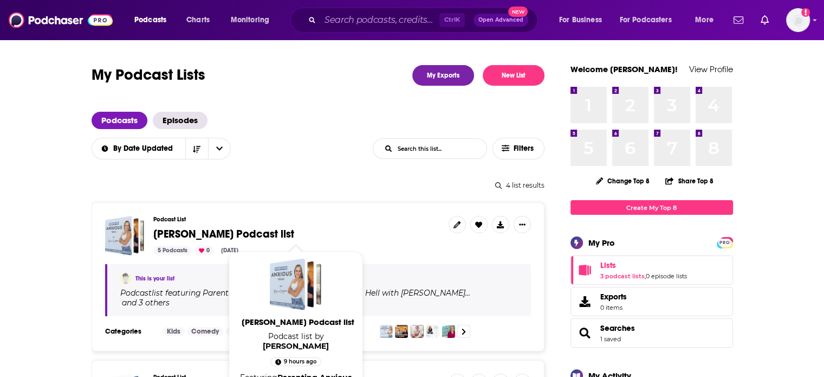
click at [189, 235] on span "[PERSON_NAME] Podcast list" at bounding box center [223, 234] width 141 height 14
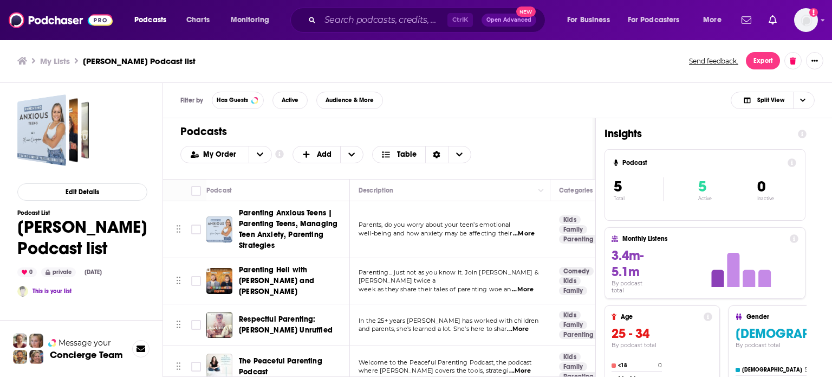
click at [294, 222] on div "Podcasts Charts Monitoring Ctrl K Open Advanced New For Business For Podcasters…" at bounding box center [416, 188] width 832 height 377
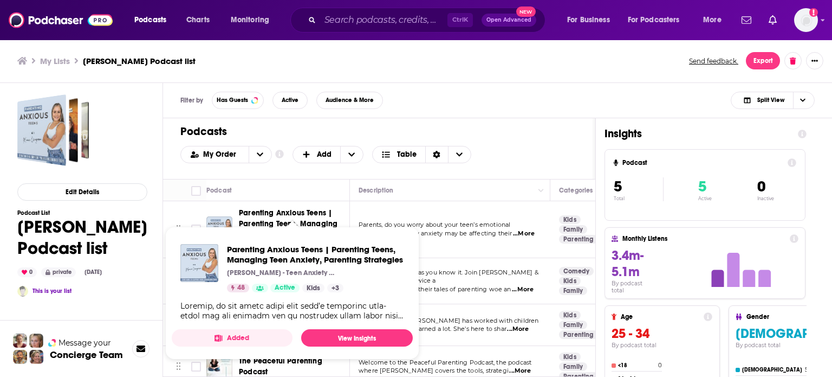
click at [269, 212] on span "Parenting Anxious Teens | Parenting Teens, Managing Teen Anxiety, Parenting Str…" at bounding box center [288, 229] width 99 height 42
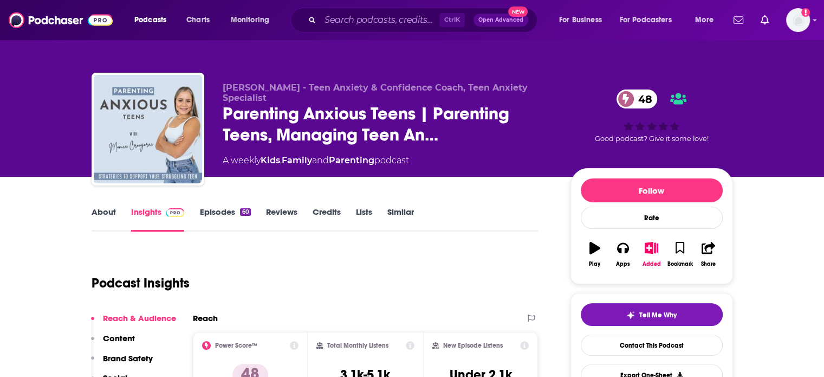
scroll to position [54, 0]
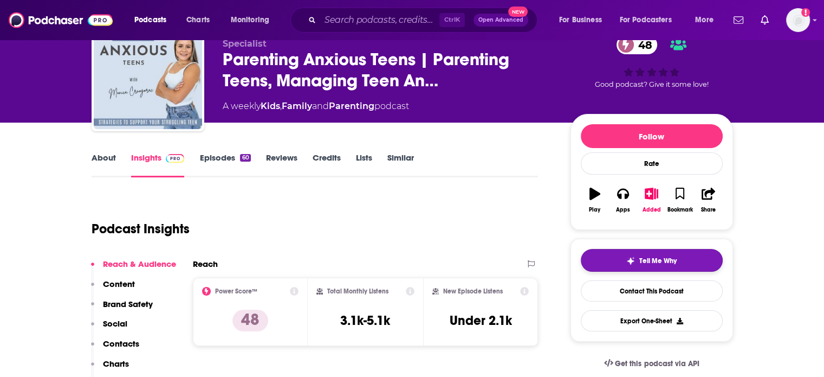
click at [661, 257] on span "Tell Me Why" at bounding box center [657, 260] width 37 height 9
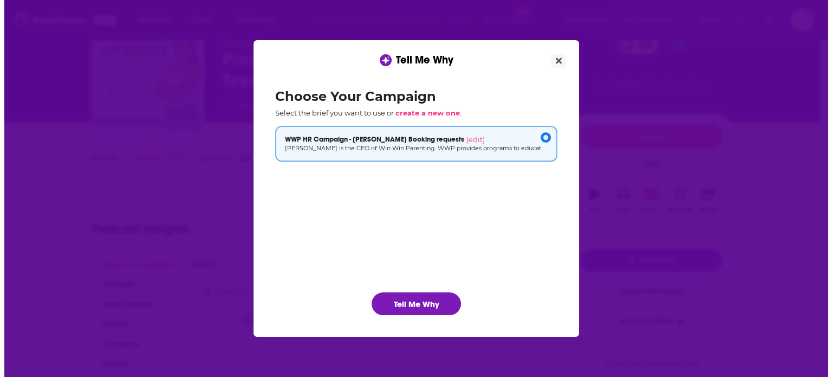
scroll to position [0, 0]
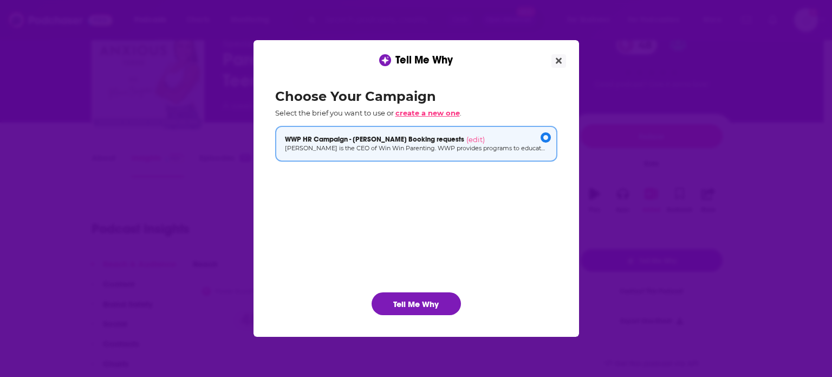
click at [442, 111] on span "create a new one" at bounding box center [428, 112] width 64 height 9
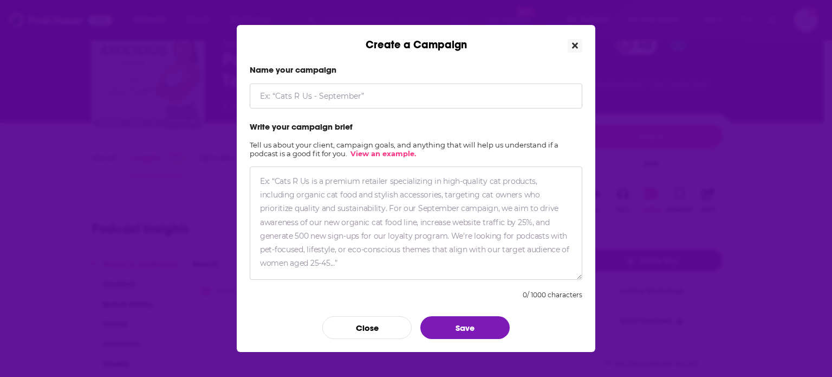
click at [579, 46] on button "Close" at bounding box center [575, 46] width 15 height 14
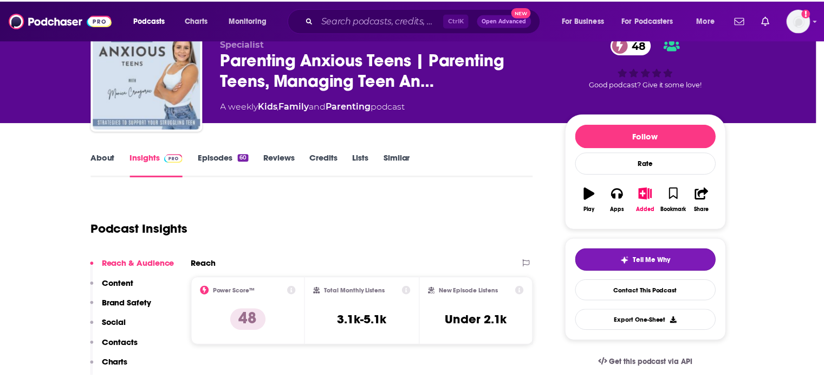
scroll to position [54, 0]
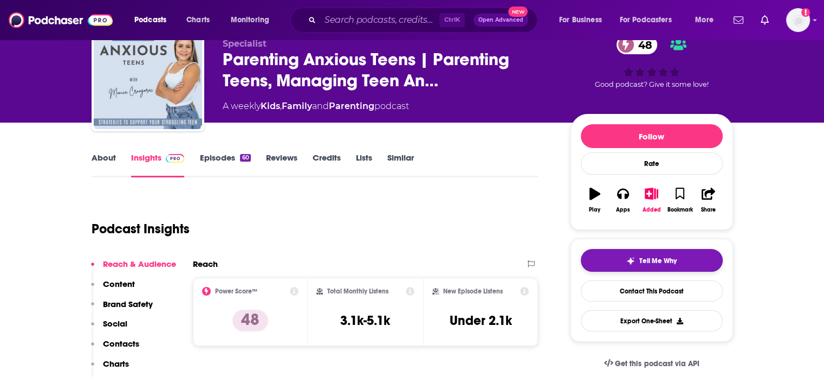
click at [637, 261] on div "Tell Me Why" at bounding box center [651, 260] width 50 height 9
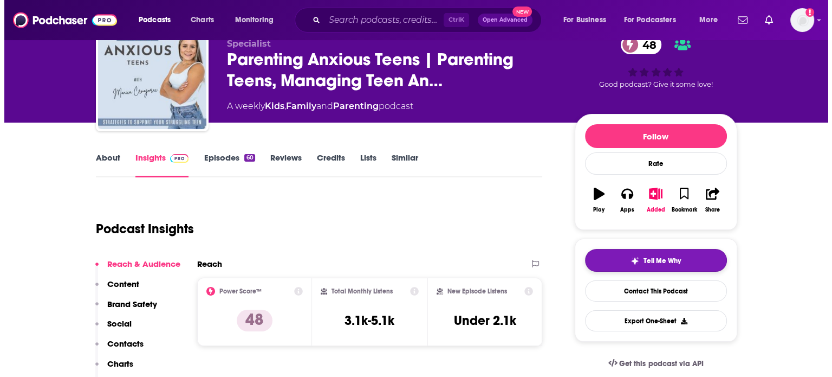
scroll to position [0, 0]
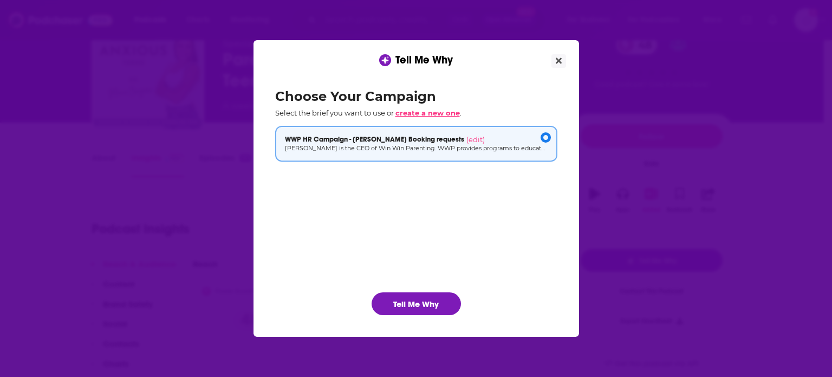
click at [447, 112] on span "create a new one" at bounding box center [428, 112] width 64 height 9
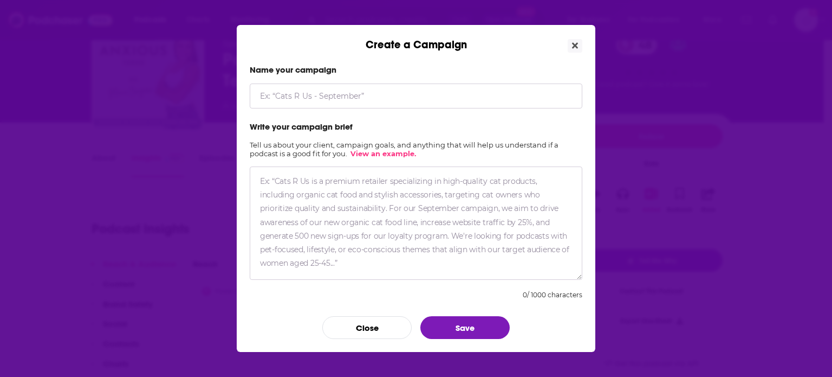
click at [366, 92] on input "Create a Campaign" at bounding box center [416, 95] width 333 height 25
type input "[PERSON_NAME] Campaign"
click at [355, 192] on textarea "Create a Campaign" at bounding box center [416, 222] width 333 height 113
paste textarea "Since becoming a mother, [PERSON_NAME] has dedicated herself to researching par…"
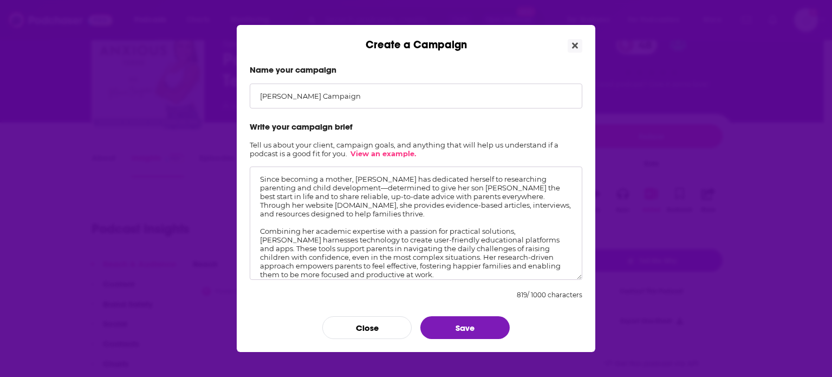
scroll to position [7, 0]
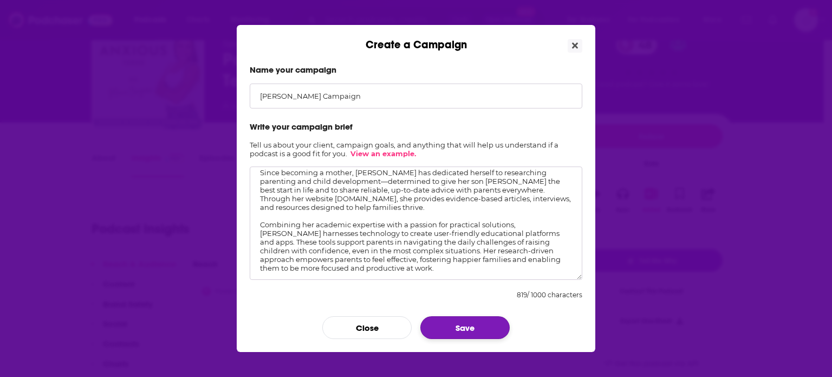
type textarea "Since becoming a mother, [PERSON_NAME] has dedicated herself to researching par…"
click at [465, 332] on button "Save" at bounding box center [465, 327] width 89 height 23
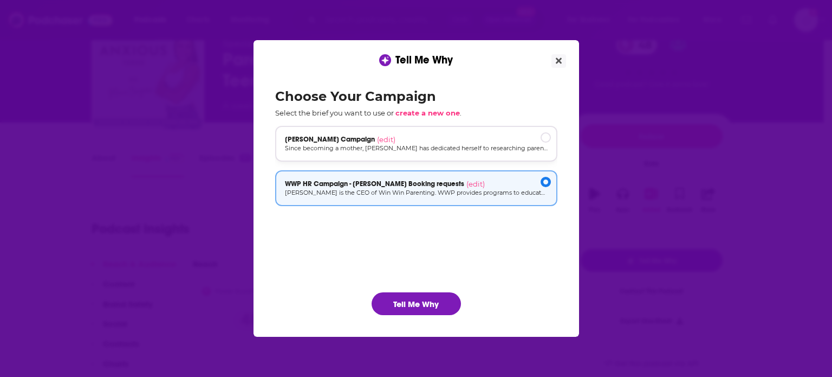
click at [406, 144] on p "Since becoming a mother, [PERSON_NAME] has dedicated herself to researching par…" at bounding box center [416, 148] width 263 height 9
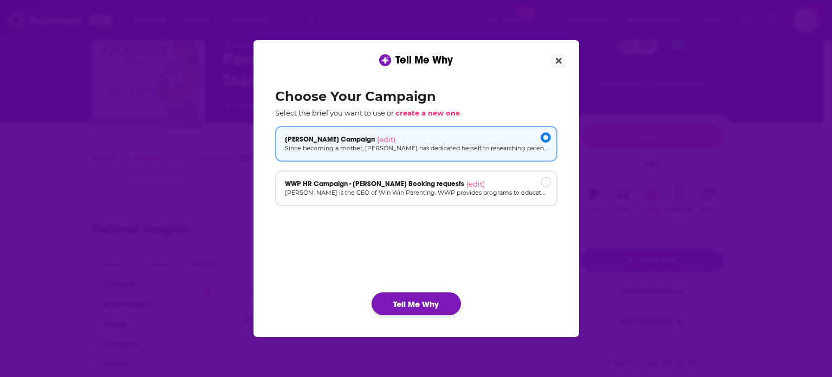
click at [399, 303] on button "Tell Me Why" at bounding box center [416, 303] width 89 height 23
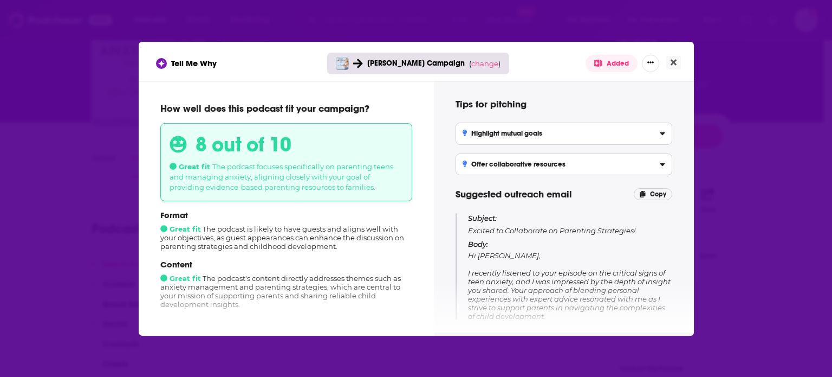
scroll to position [0, 0]
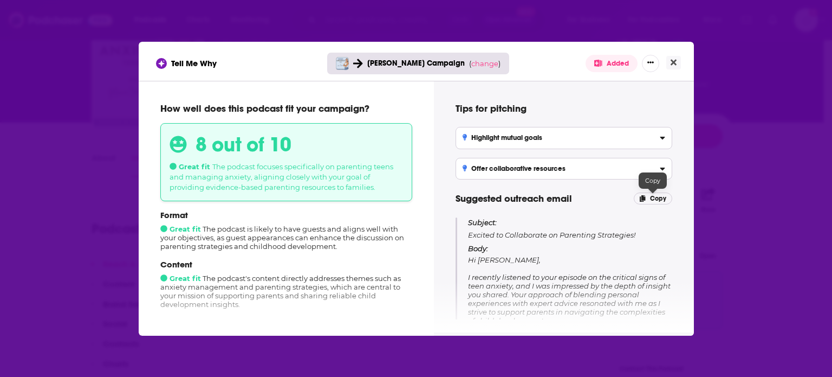
click at [645, 197] on icon "[object Object]" at bounding box center [643, 198] width 6 height 7
click at [673, 66] on icon "Close" at bounding box center [674, 62] width 6 height 9
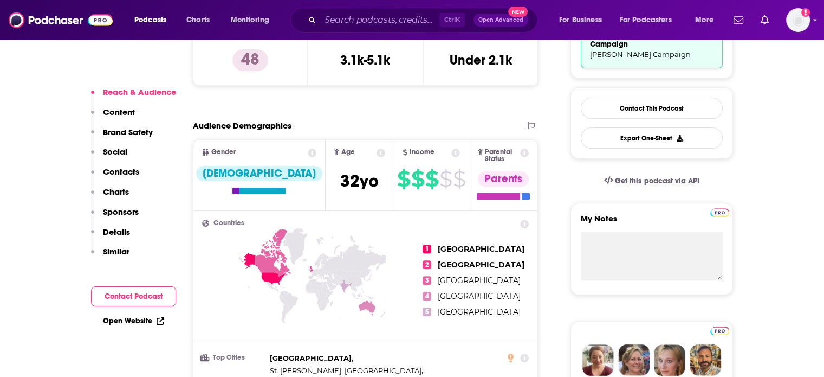
scroll to position [325, 0]
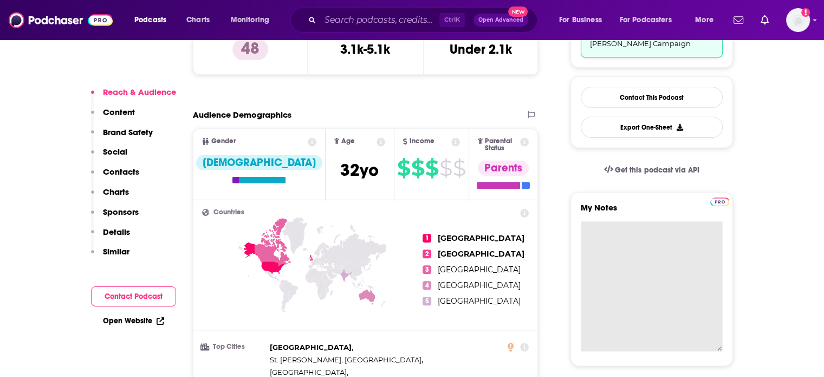
click at [646, 235] on textarea "My Notes" at bounding box center [652, 286] width 142 height 130
paste textarea "Subject: Excited to Collaborate on Parenting Strategies! Body: Hi [PERSON_NAME]…"
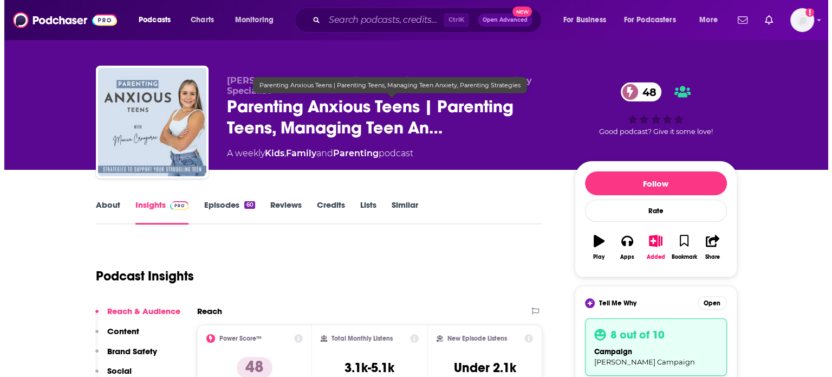
scroll to position [0, 0]
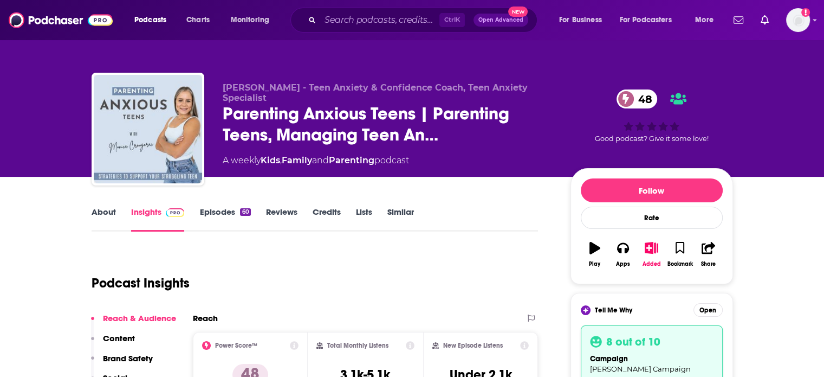
type textarea "Subject: Excited to Collaborate on Parenting Strategies! Body: Hi [PERSON_NAME]…"
click at [346, 23] on input "Search podcasts, credits, & more..." at bounding box center [379, 19] width 119 height 17
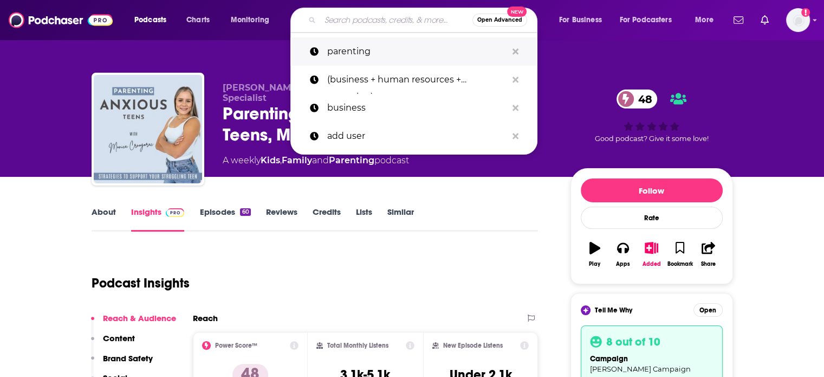
click at [346, 53] on p "parenting" at bounding box center [417, 51] width 180 height 28
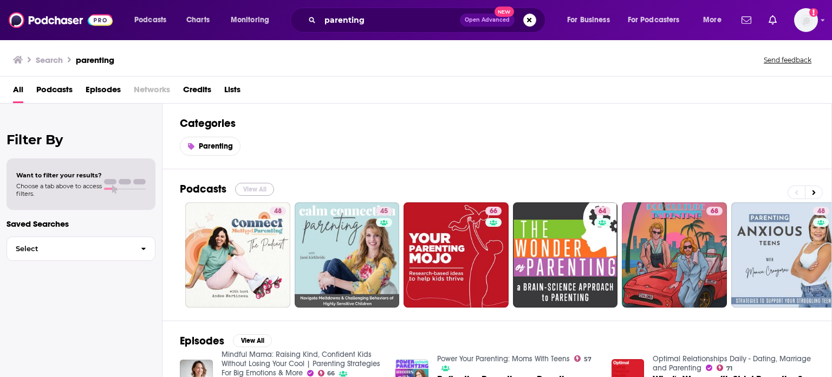
click at [247, 187] on button "View All" at bounding box center [254, 189] width 39 height 13
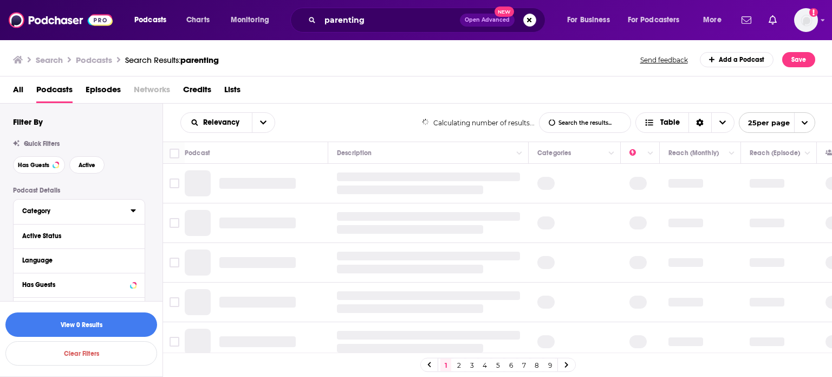
click at [54, 209] on div "Category" at bounding box center [72, 211] width 101 height 8
click at [51, 247] on span "Family" at bounding box center [46, 247] width 20 height 8
click at [27, 250] on input "multiSelectOption-family-0" at bounding box center [27, 250] width 0 height 0
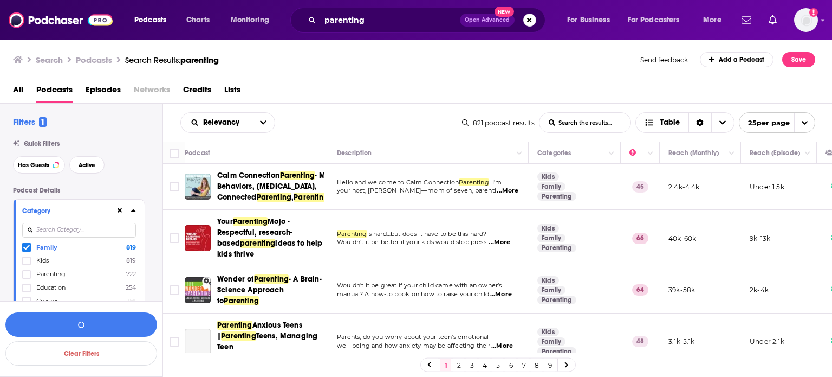
click at [34, 257] on label "Kids 819" at bounding box center [79, 260] width 114 height 9
click at [27, 264] on input "multiSelectOption-kids-1" at bounding box center [27, 264] width 0 height 0
drag, startPoint x: 39, startPoint y: 274, endPoint x: 59, endPoint y: 288, distance: 24.1
click at [39, 274] on span "Parenting" at bounding box center [50, 274] width 29 height 8
click at [27, 277] on input "multiSelectOption-parenting-2" at bounding box center [27, 277] width 0 height 0
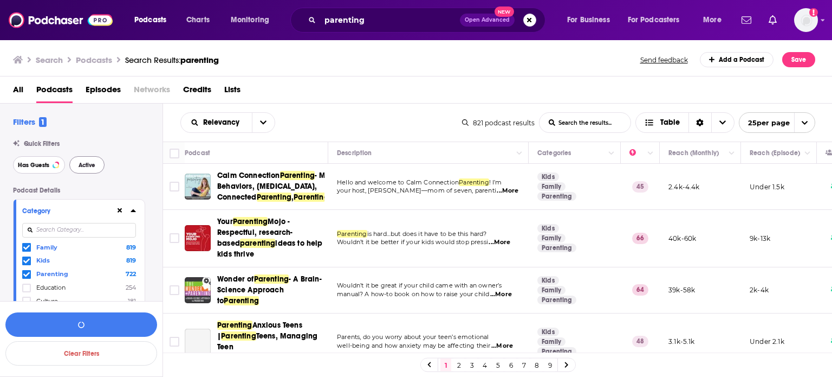
click at [42, 168] on span "Has Guests" at bounding box center [33, 165] width 31 height 6
click at [81, 164] on span "Active" at bounding box center [87, 165] width 17 height 6
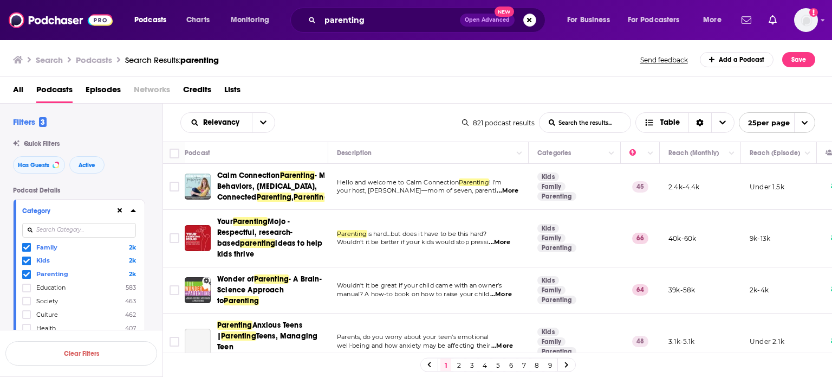
click at [461, 364] on link "2" at bounding box center [459, 364] width 11 height 13
